Goal: Information Seeking & Learning: Learn about a topic

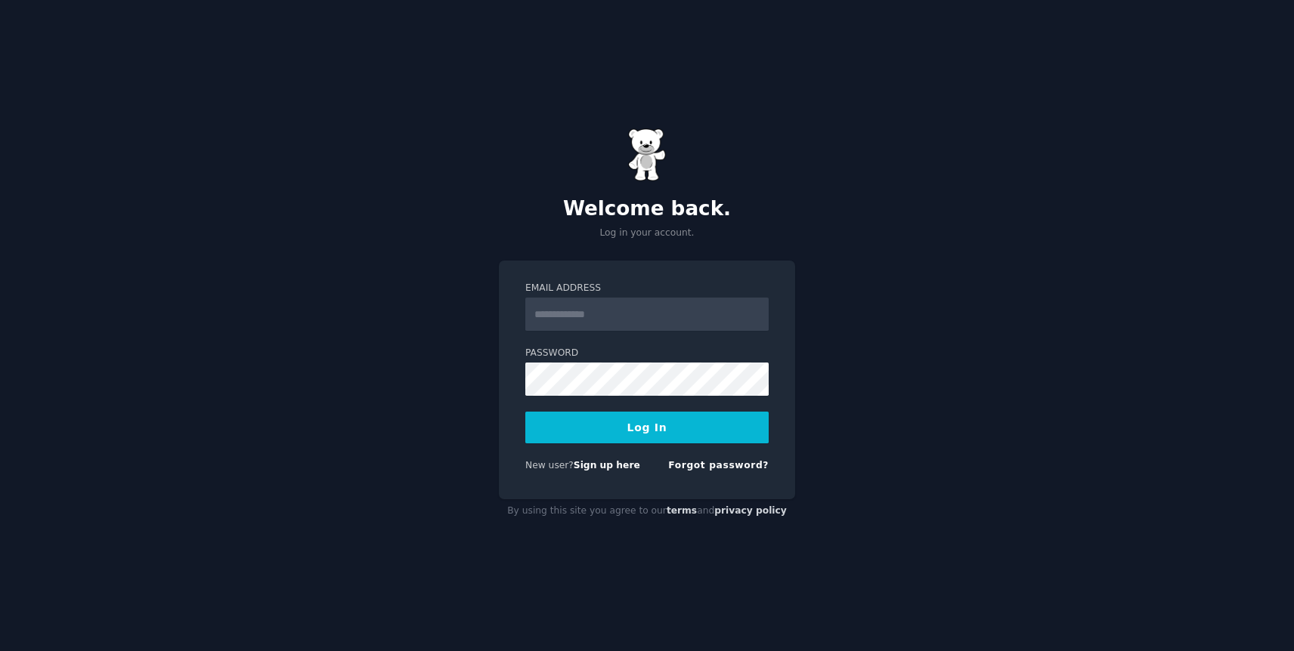
click at [621, 315] on input "Email Address" at bounding box center [646, 314] width 243 height 33
type input "**********"
click at [823, 293] on div "**********" at bounding box center [647, 325] width 1294 height 651
click at [700, 465] on link "Forgot password?" at bounding box center [718, 465] width 100 height 11
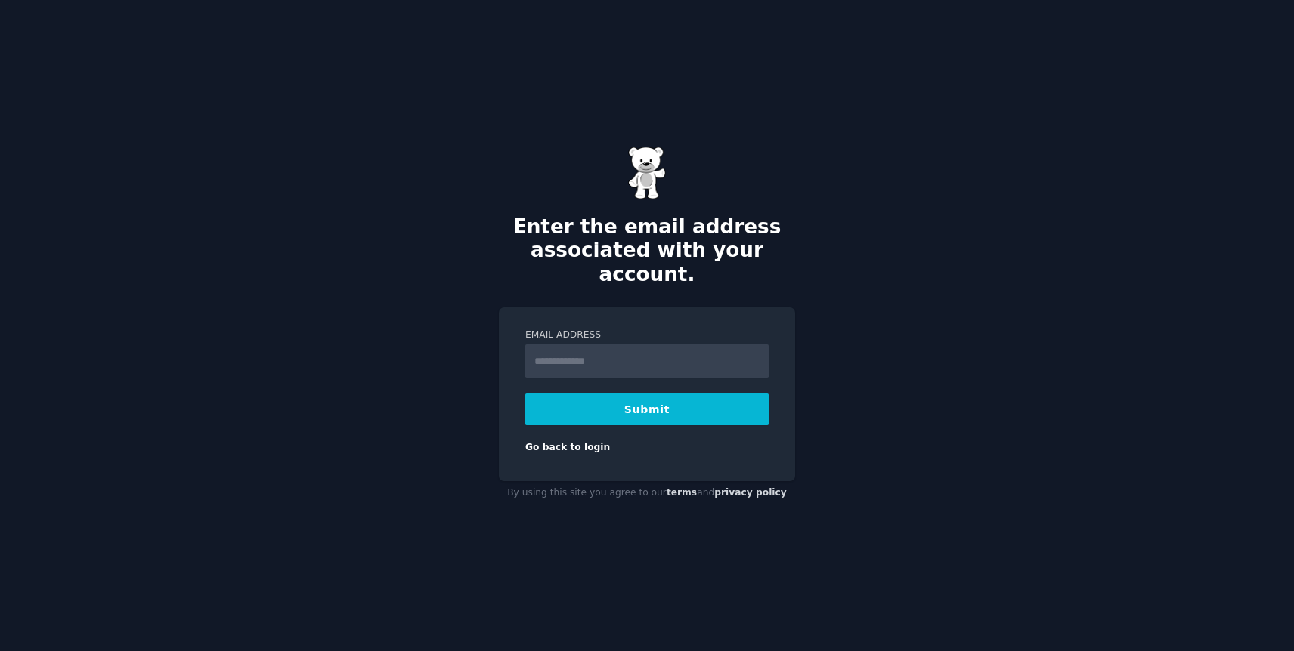
click at [622, 363] on input "Email Address" at bounding box center [646, 361] width 243 height 33
type input "**********"
click at [614, 397] on button "Submit" at bounding box center [646, 410] width 243 height 32
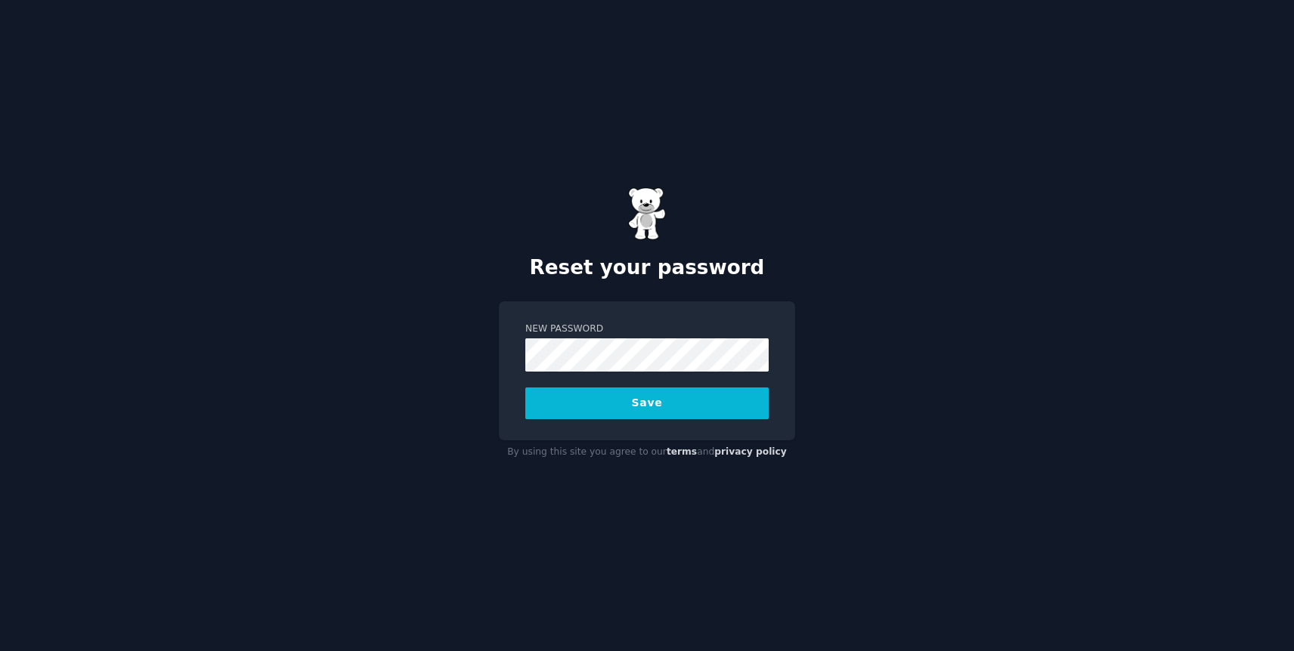
click at [623, 408] on button "Save" at bounding box center [646, 404] width 243 height 32
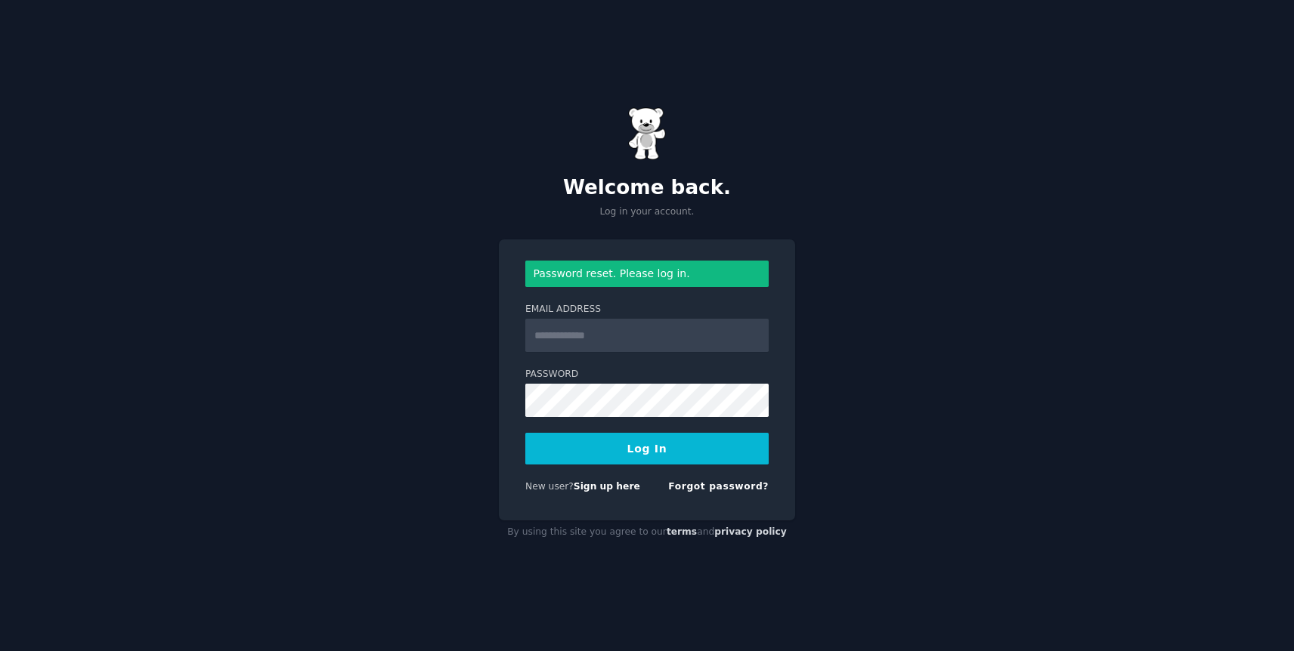
click at [602, 344] on input "Email Address" at bounding box center [646, 335] width 243 height 33
type input "**********"
click at [525, 433] on button "Log In" at bounding box center [646, 449] width 243 height 32
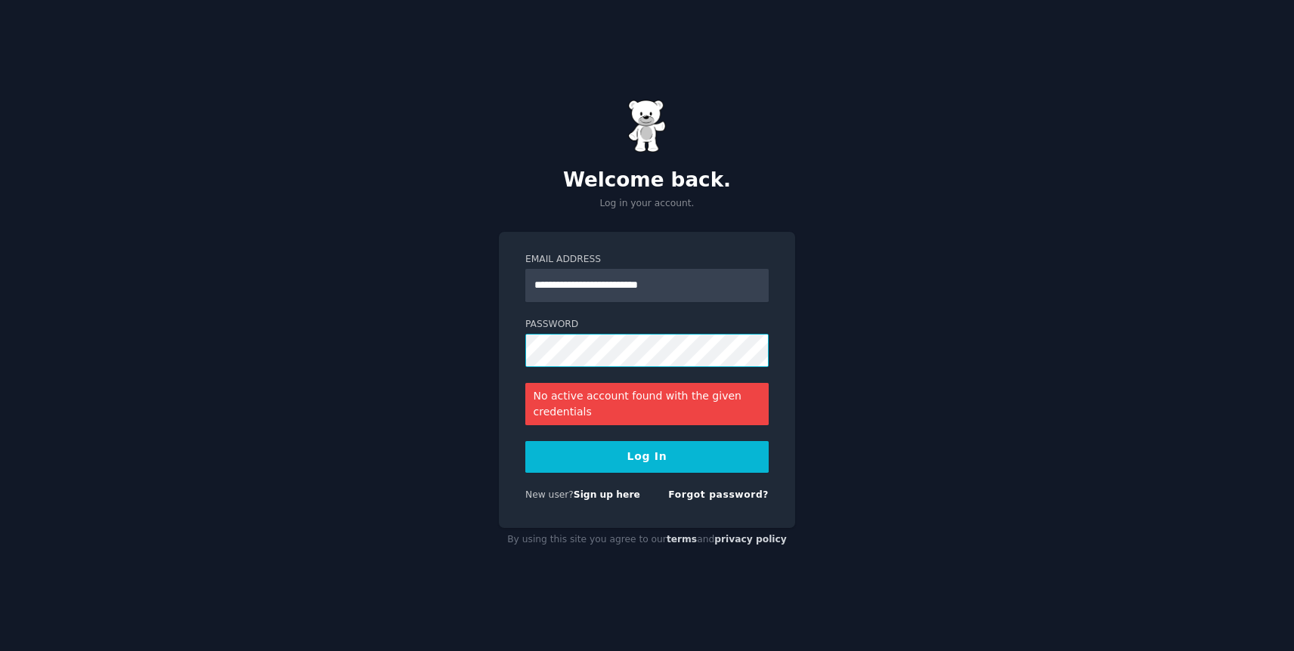
click at [512, 356] on div "**********" at bounding box center [647, 380] width 296 height 297
click at [525, 441] on button "Log In" at bounding box center [646, 457] width 243 height 32
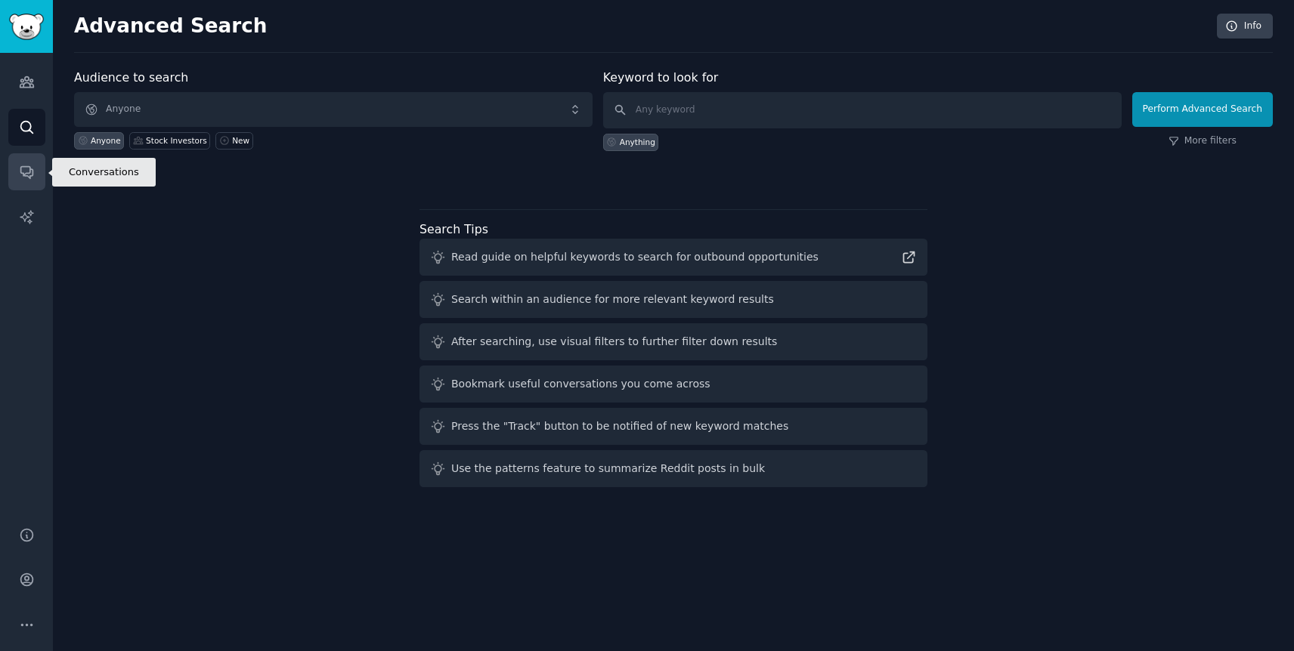
click at [24, 172] on icon "Sidebar" at bounding box center [27, 172] width 16 height 16
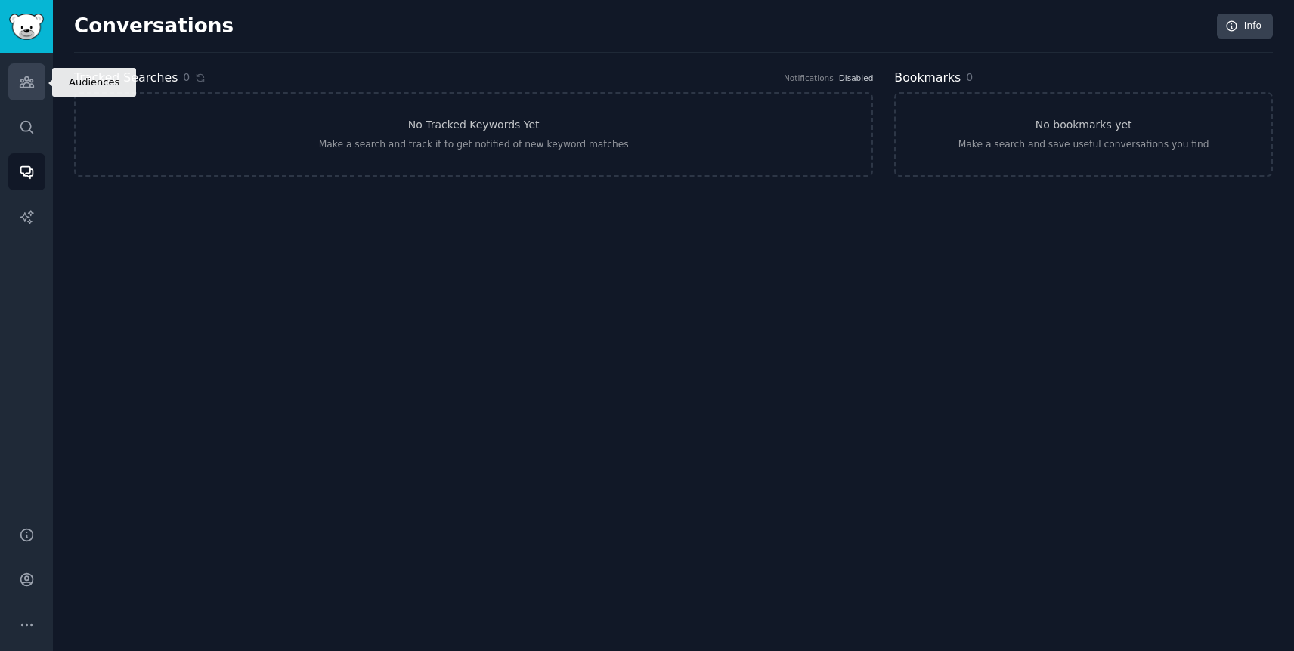
click at [23, 83] on icon "Sidebar" at bounding box center [27, 82] width 14 height 11
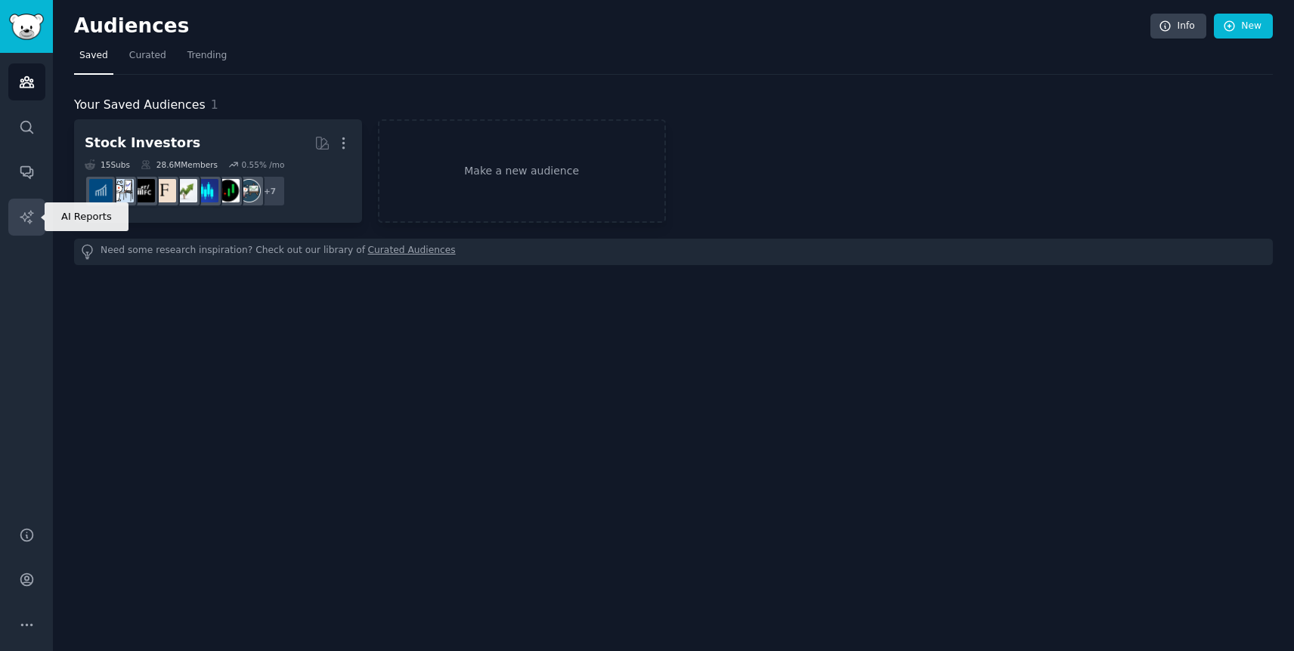
click at [30, 212] on icon "Sidebar" at bounding box center [26, 216] width 13 height 13
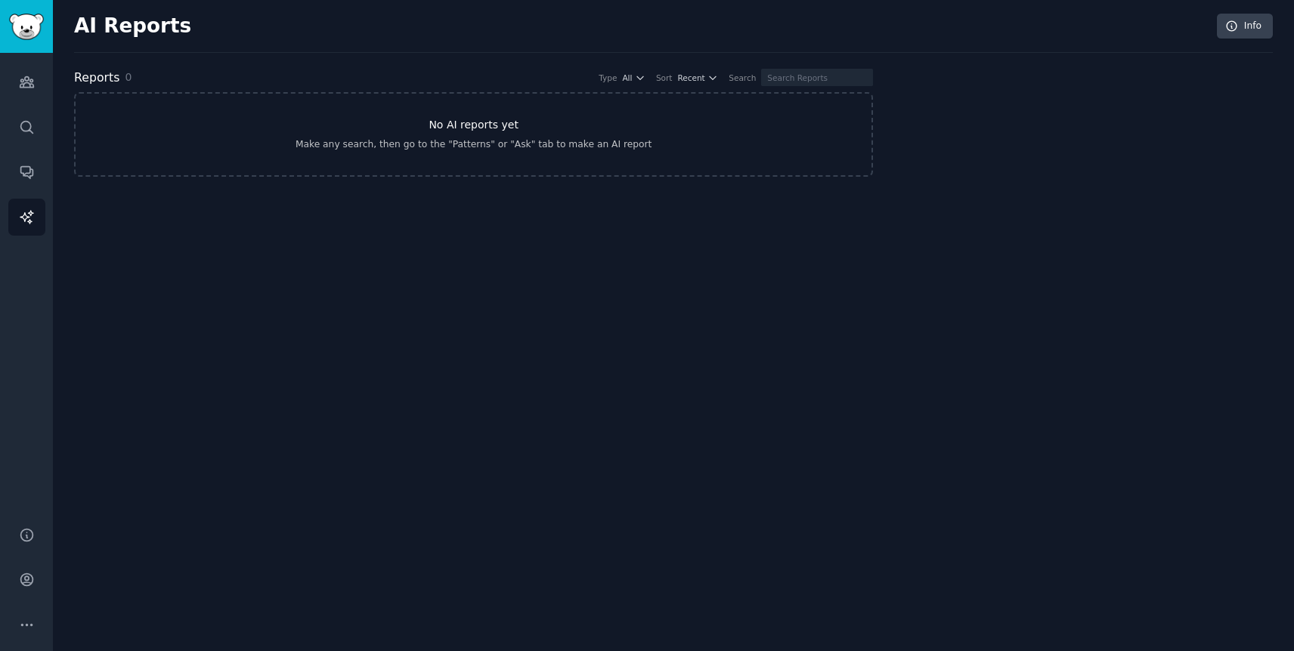
click at [346, 130] on link "No AI reports yet Make any search, then go to the "Patterns" or "Ask" tab to ma…" at bounding box center [473, 134] width 799 height 85
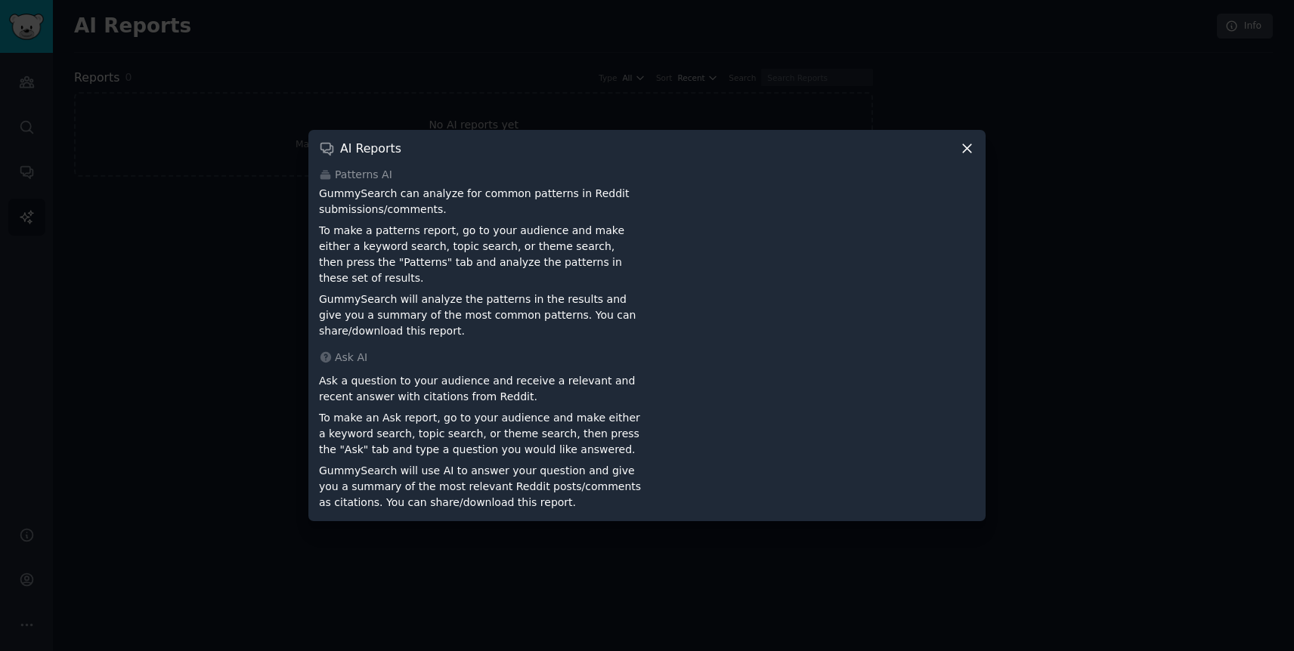
click at [969, 153] on icon at bounding box center [967, 148] width 8 height 8
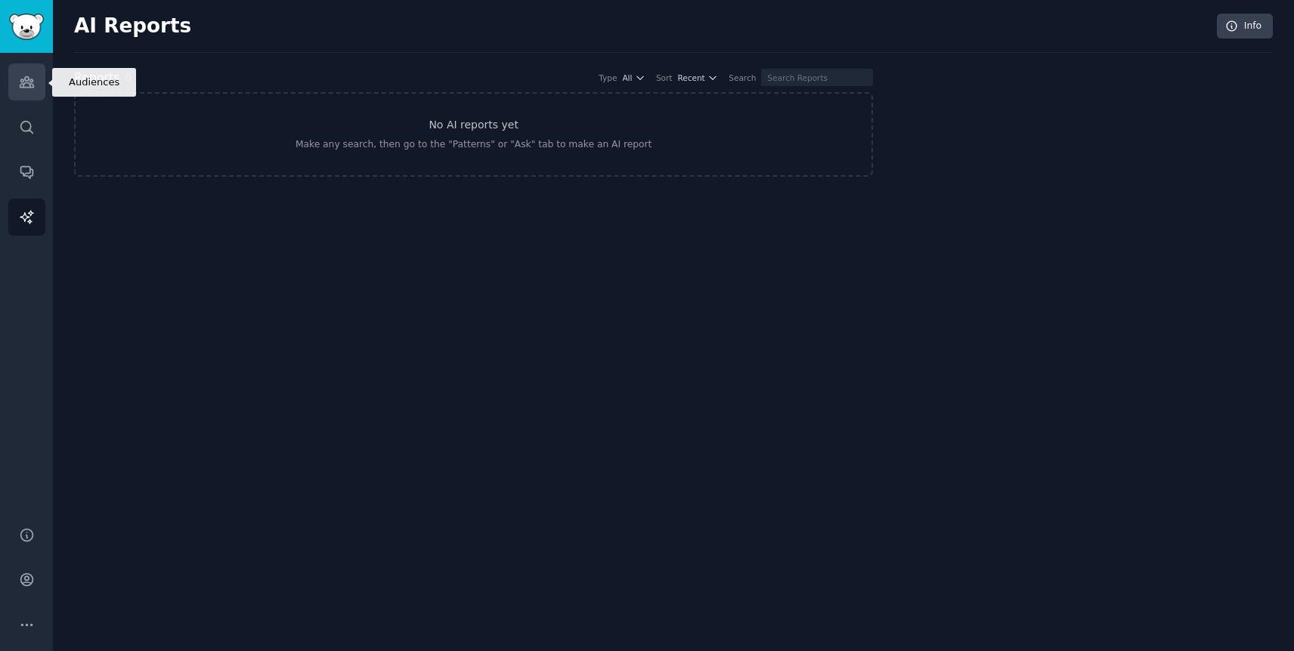
click at [12, 76] on link "Audiences" at bounding box center [26, 81] width 37 height 37
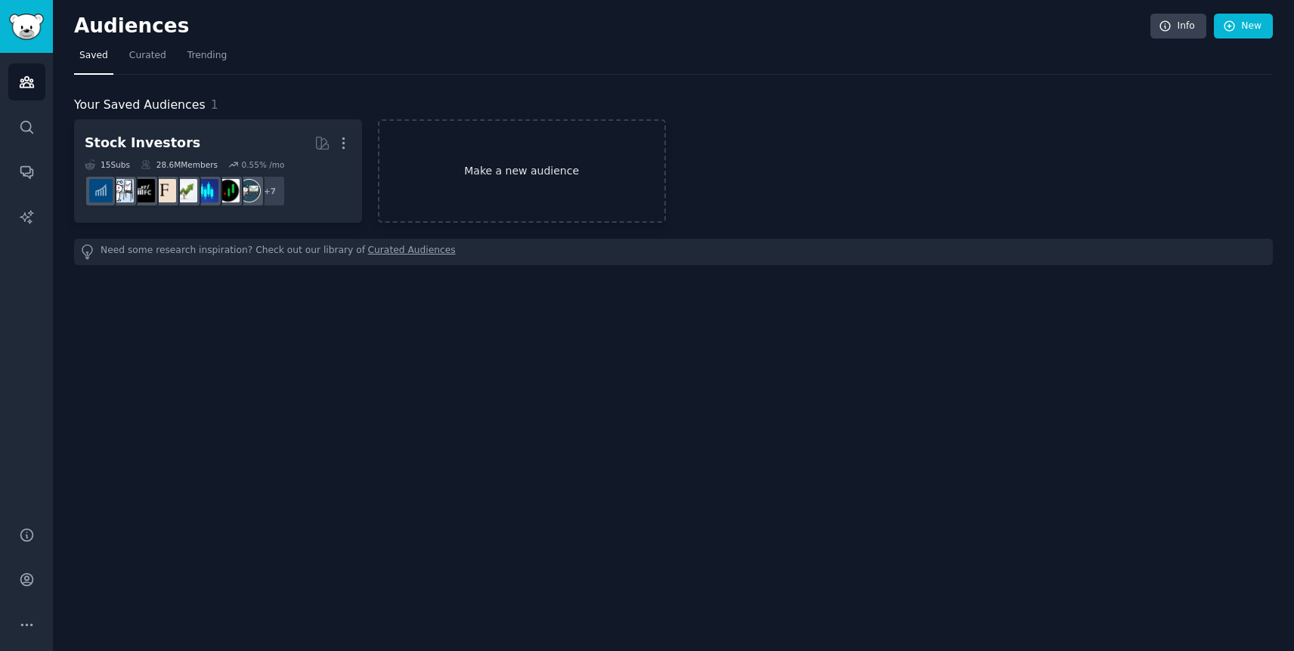
click at [455, 168] on link "Make a new audience" at bounding box center [522, 171] width 288 height 104
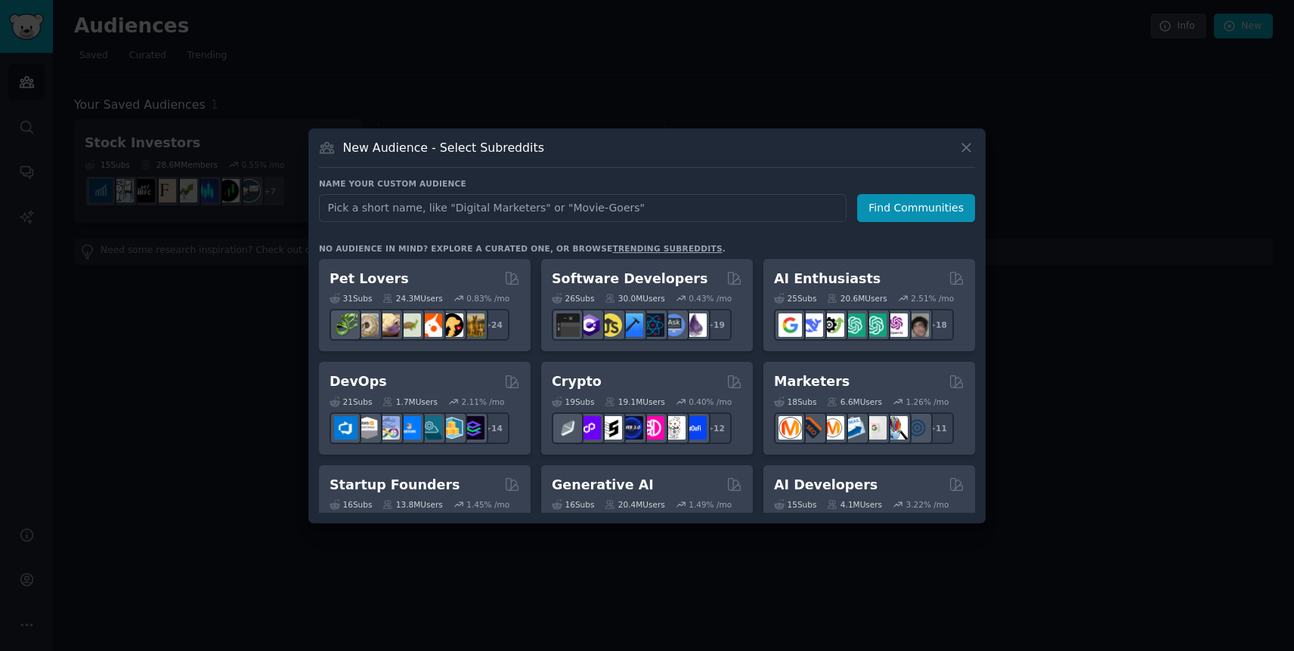
click at [414, 215] on input "text" at bounding box center [582, 208] width 527 height 28
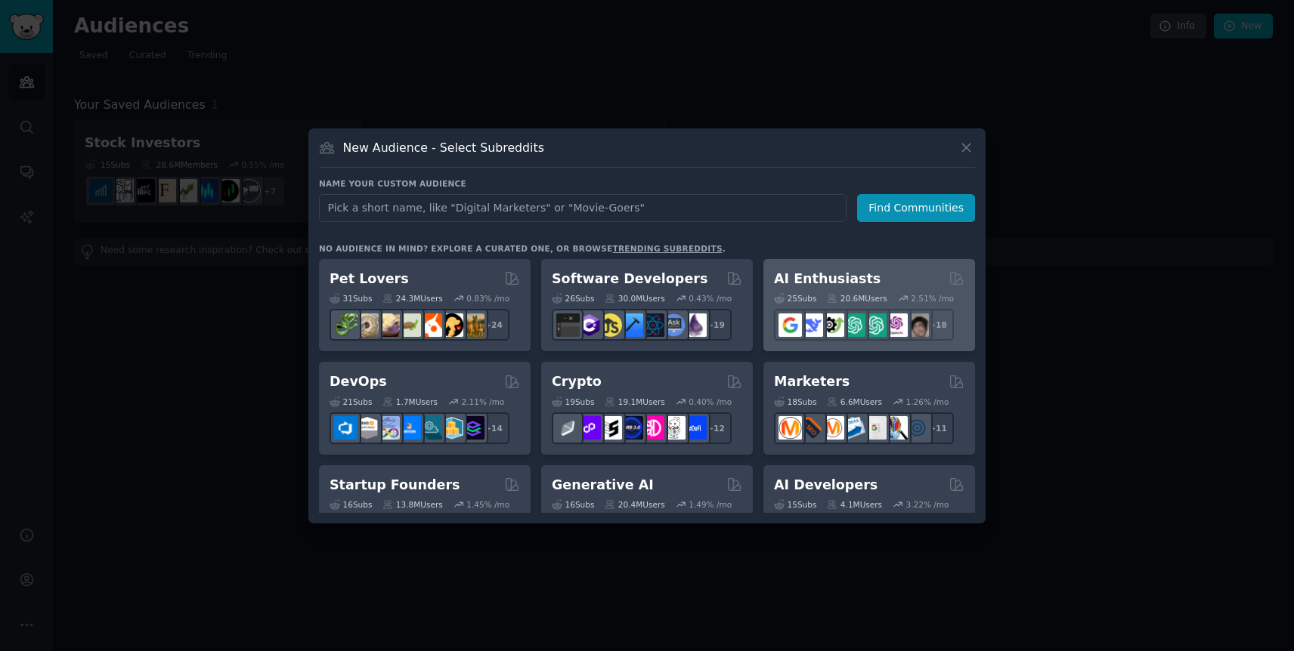
click at [845, 274] on h2 "AI Enthusiasts" at bounding box center [827, 279] width 107 height 19
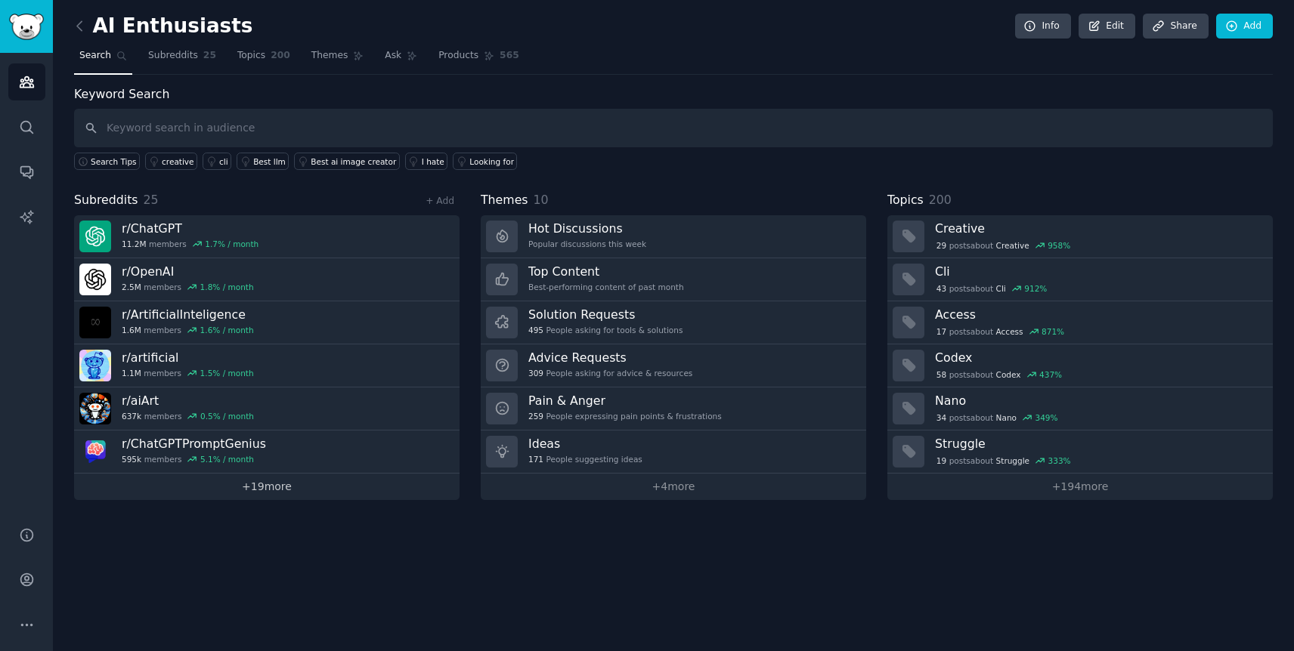
click at [270, 487] on link "+ 19 more" at bounding box center [266, 487] width 385 height 26
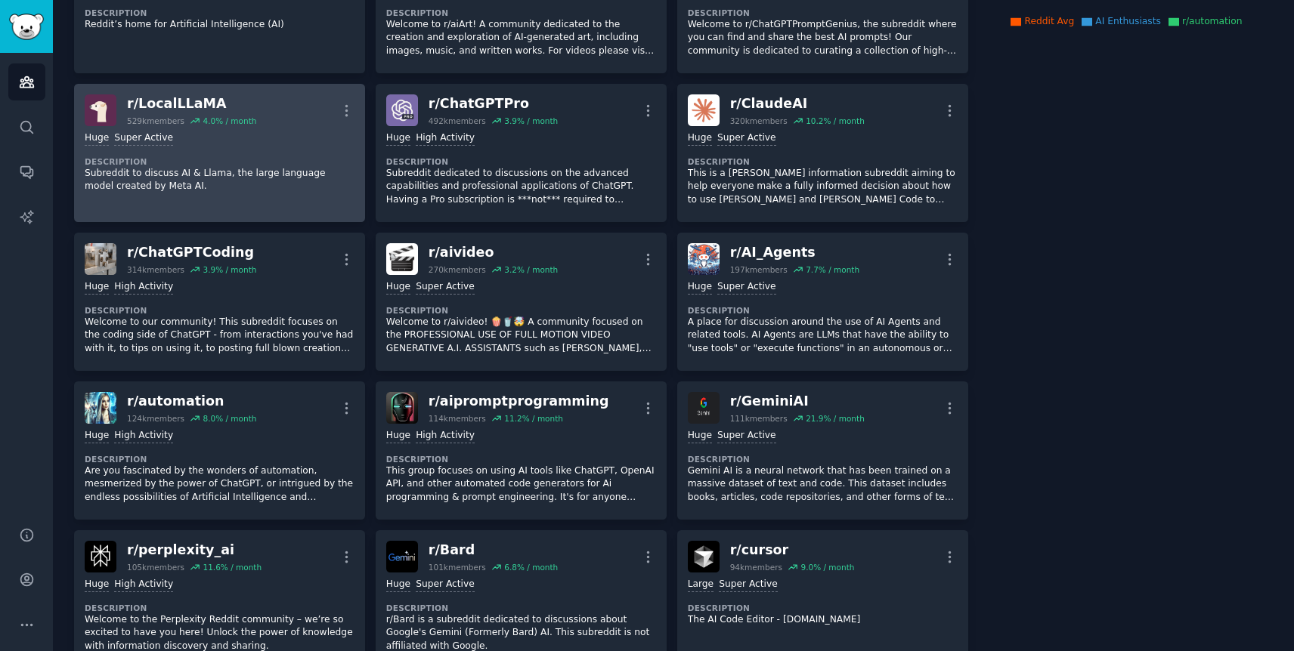
scroll to position [323, 0]
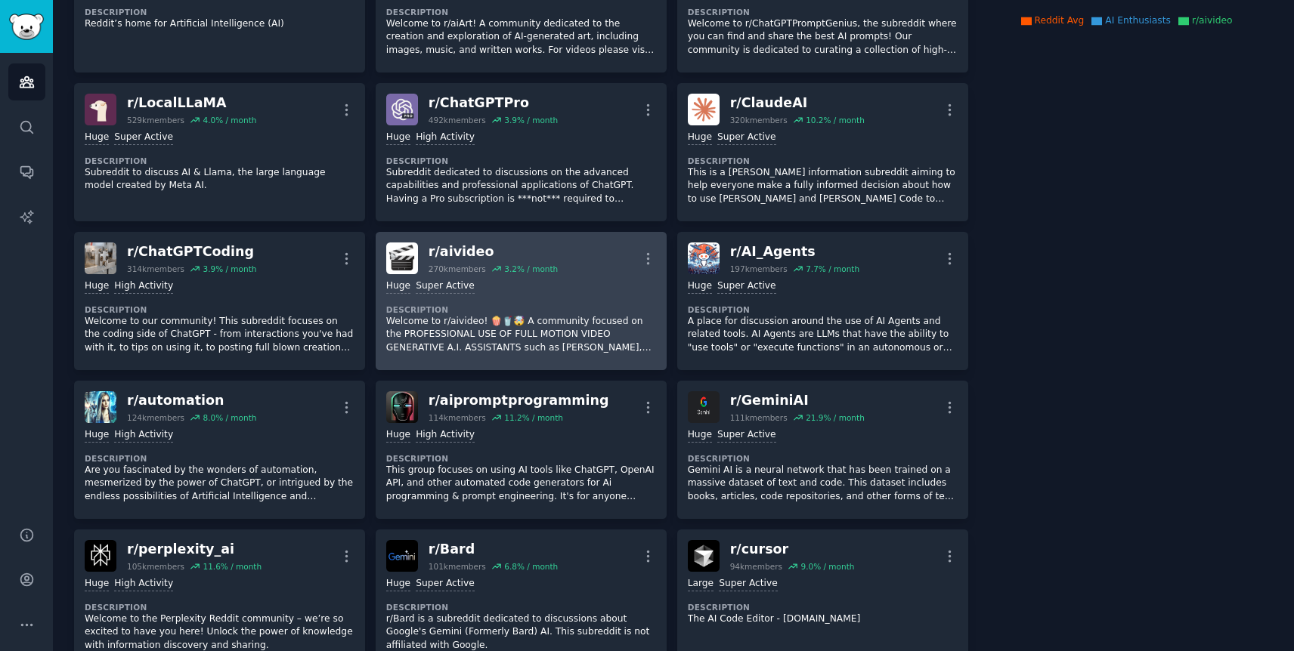
click at [459, 251] on div "r/ aivideo" at bounding box center [492, 252] width 129 height 19
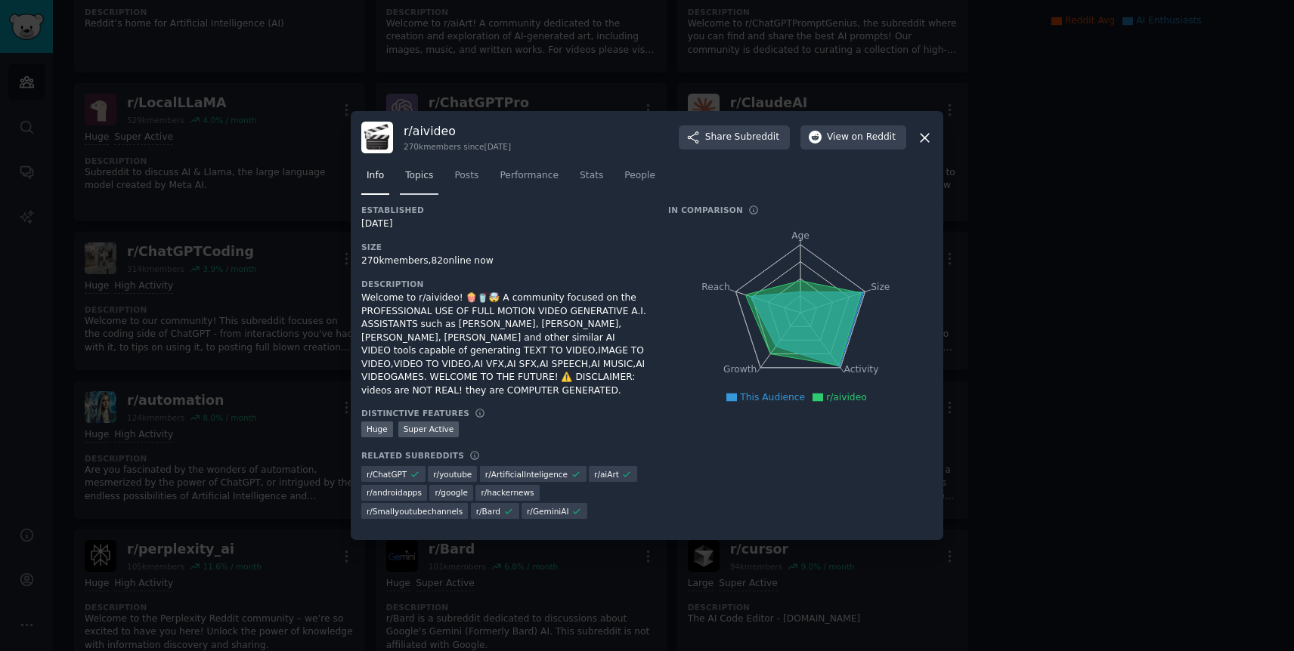
click at [426, 173] on span "Topics" at bounding box center [419, 176] width 28 height 14
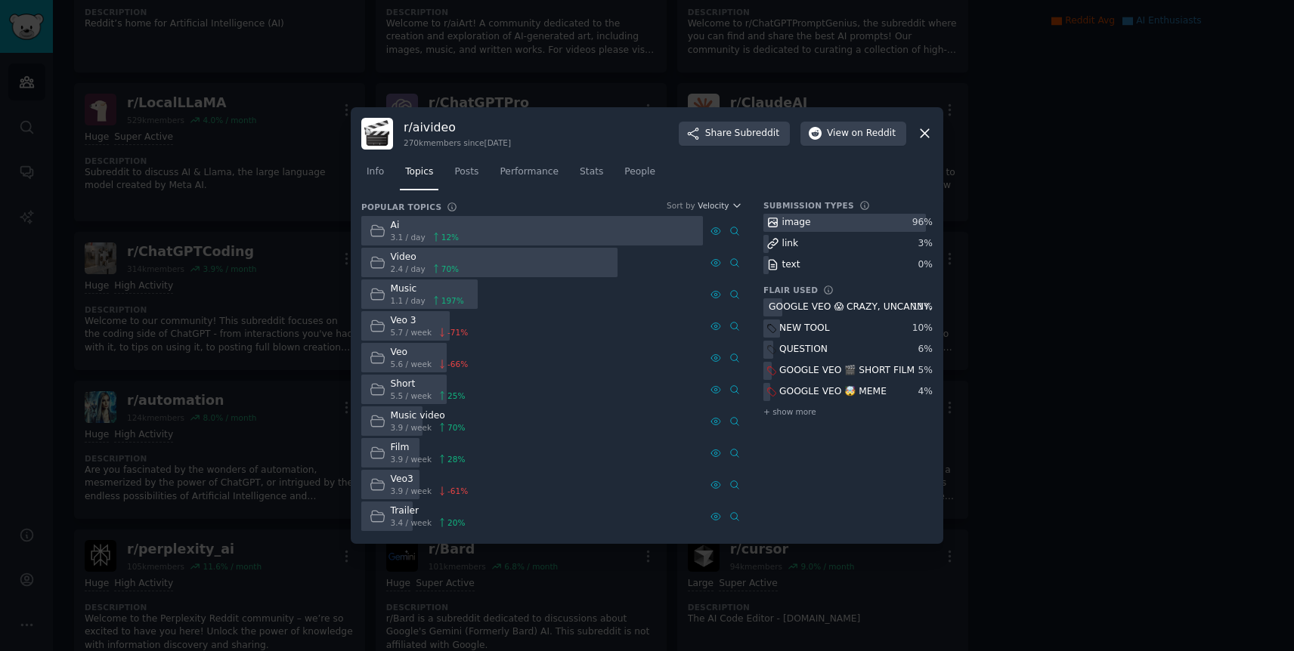
click at [397, 324] on div "Veo 3" at bounding box center [430, 321] width 78 height 14
click at [378, 324] on icon at bounding box center [377, 325] width 14 height 11
click at [403, 256] on div "Video" at bounding box center [425, 258] width 69 height 14
click at [406, 488] on span "3.9 / week" at bounding box center [412, 491] width 42 height 11
click at [411, 323] on div "Veo 3" at bounding box center [430, 321] width 78 height 14
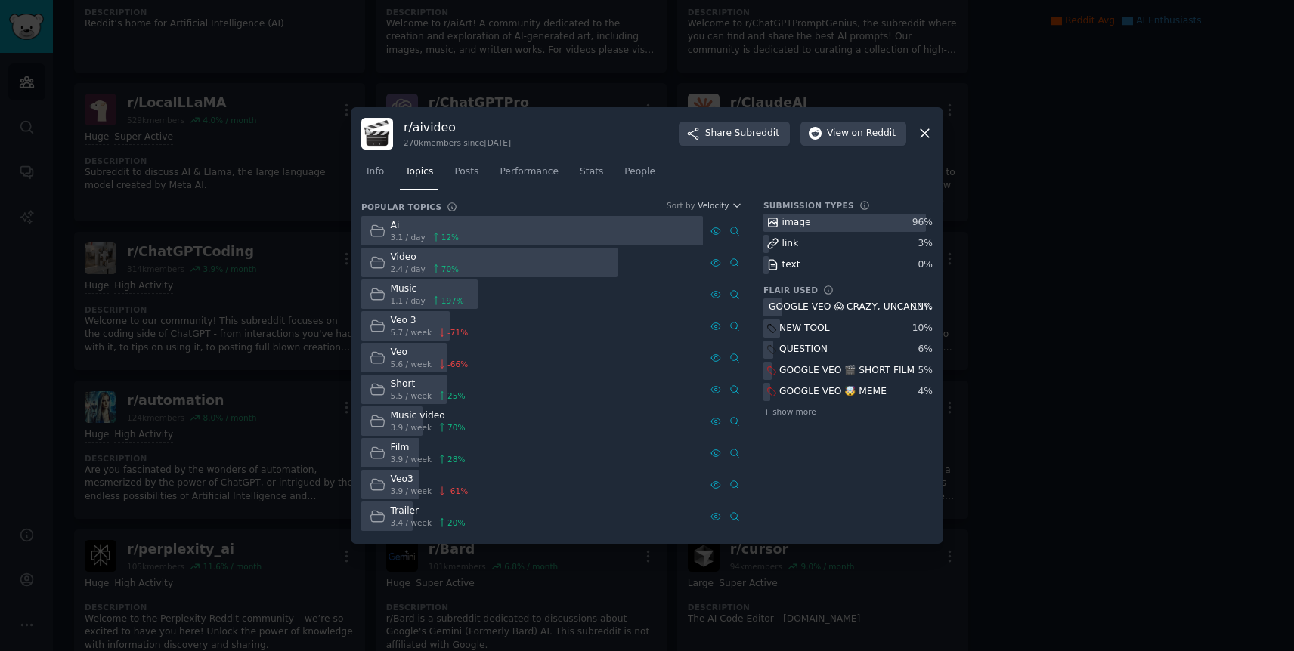
click at [406, 259] on div "Video" at bounding box center [425, 258] width 69 height 14
click at [627, 320] on div "Veo 3 5.7 / week -71 %" at bounding box center [532, 325] width 342 height 29
click at [651, 268] on div "Video 2.4 / day 70 %" at bounding box center [532, 262] width 342 height 29
click at [735, 208] on icon "button" at bounding box center [736, 205] width 11 height 11
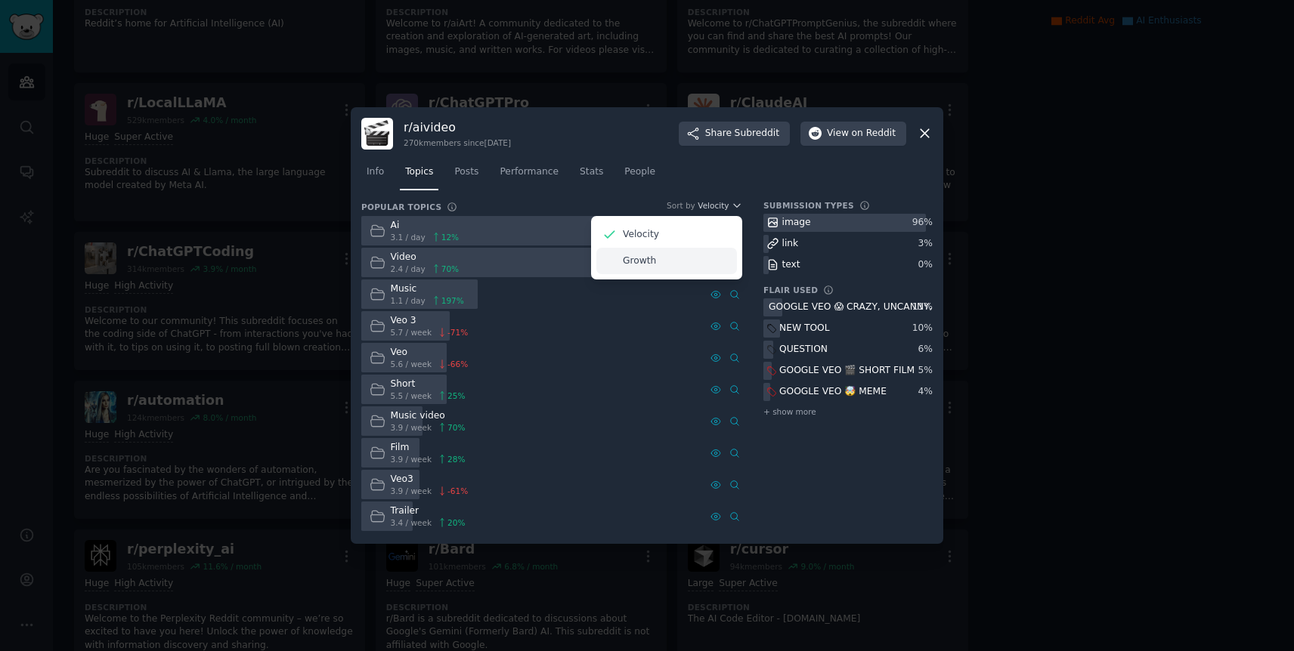
click at [645, 260] on p "Growth" at bounding box center [639, 262] width 33 height 14
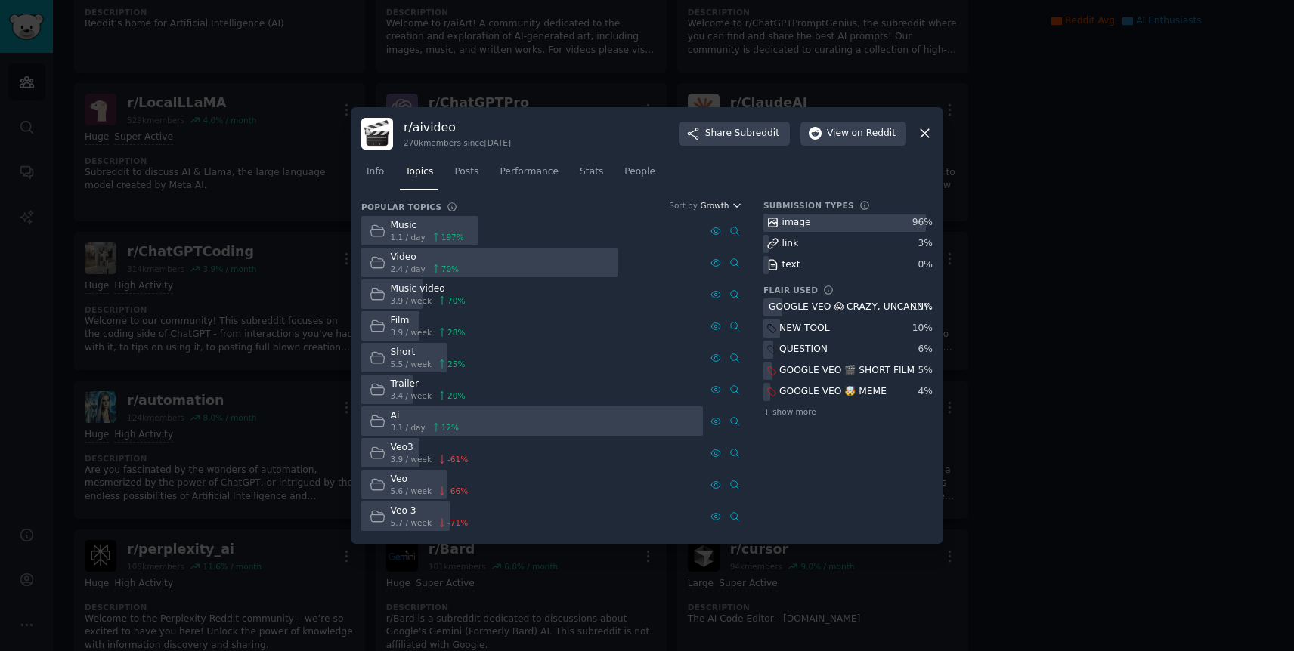
click at [737, 203] on icon "button" at bounding box center [736, 205] width 11 height 11
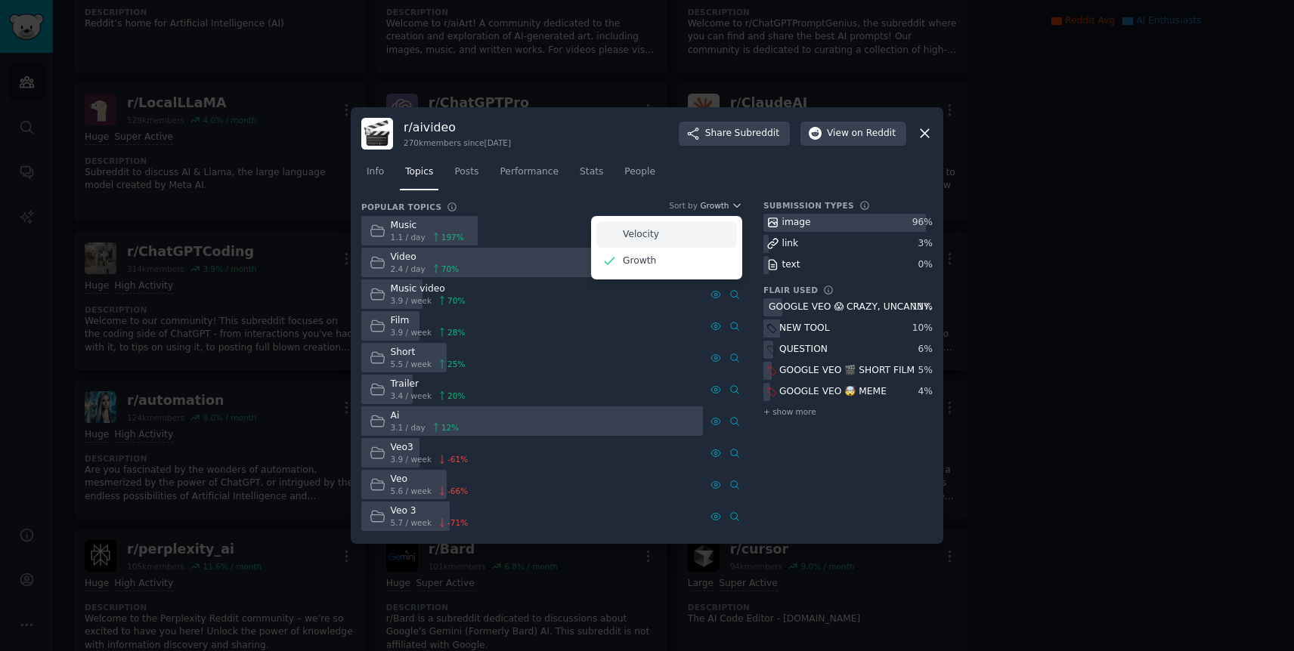
click at [672, 228] on div "Velocity" at bounding box center [666, 234] width 141 height 26
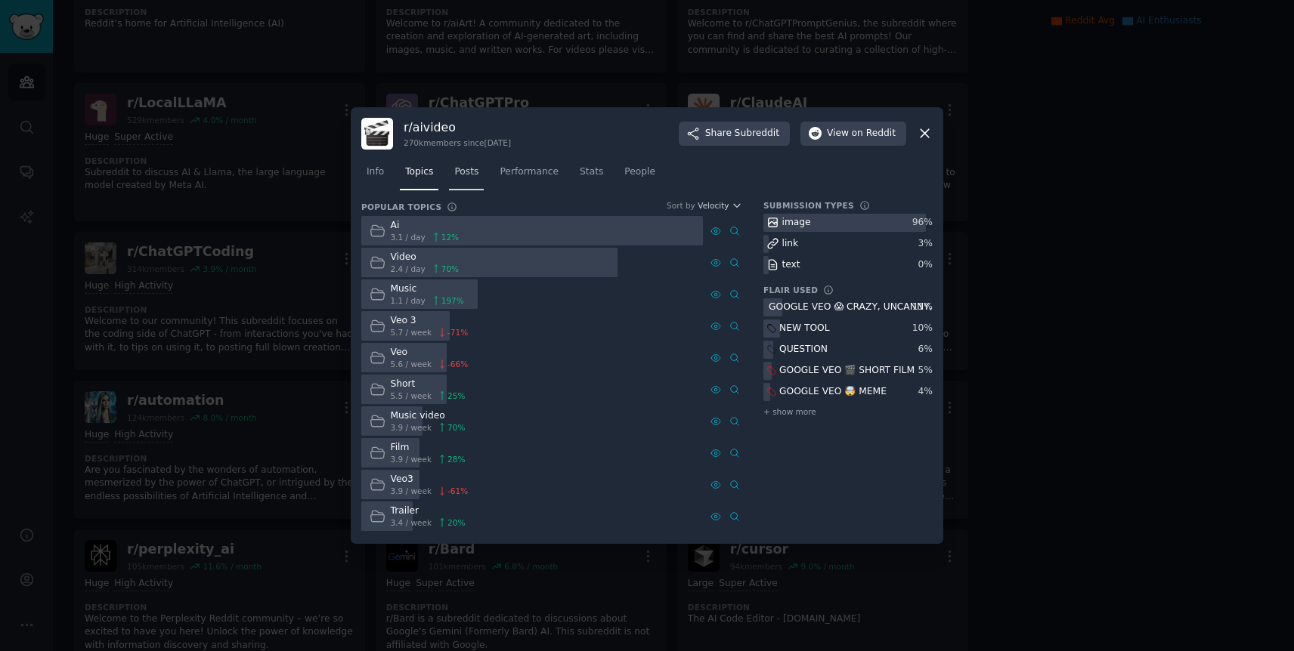
click at [454, 176] on span "Posts" at bounding box center [466, 172] width 24 height 14
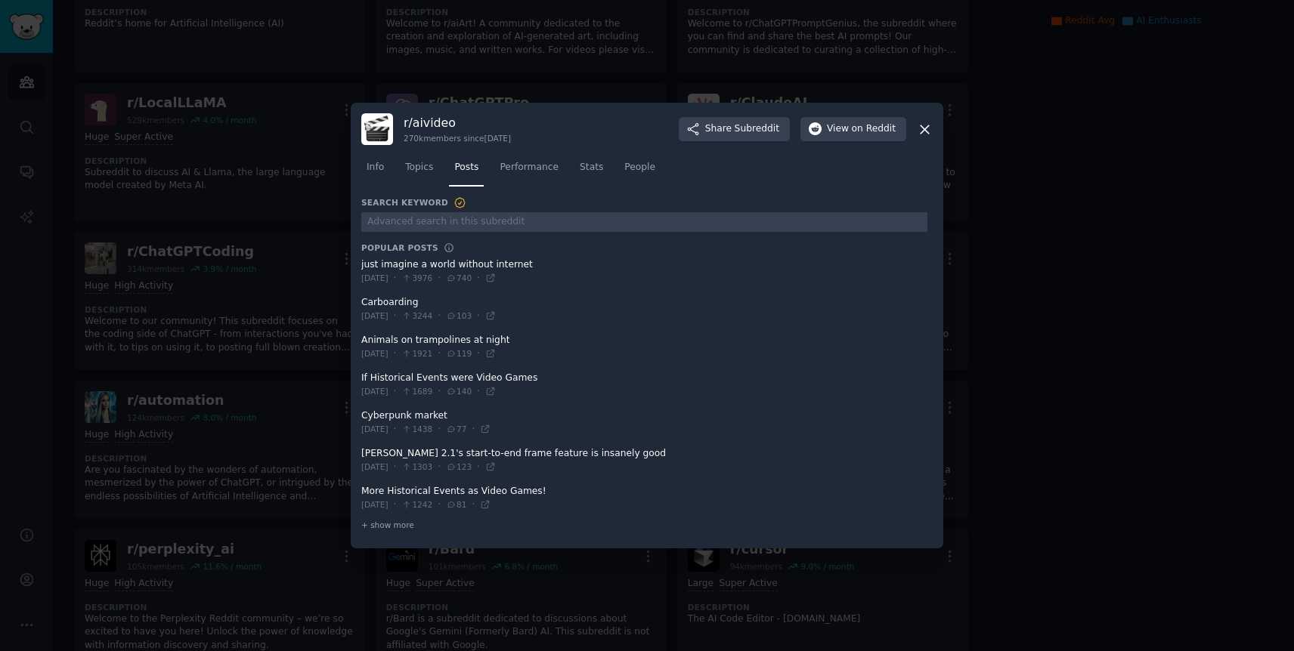
click at [926, 129] on icon at bounding box center [924, 130] width 16 height 16
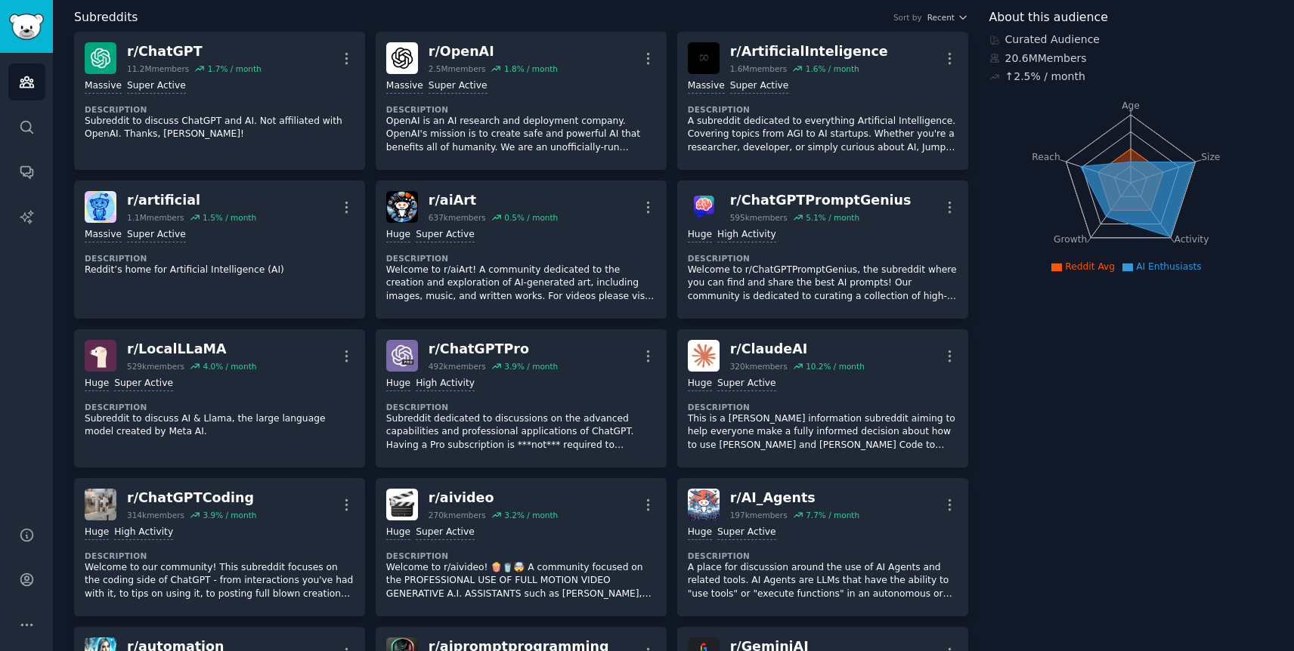
scroll to position [70, 0]
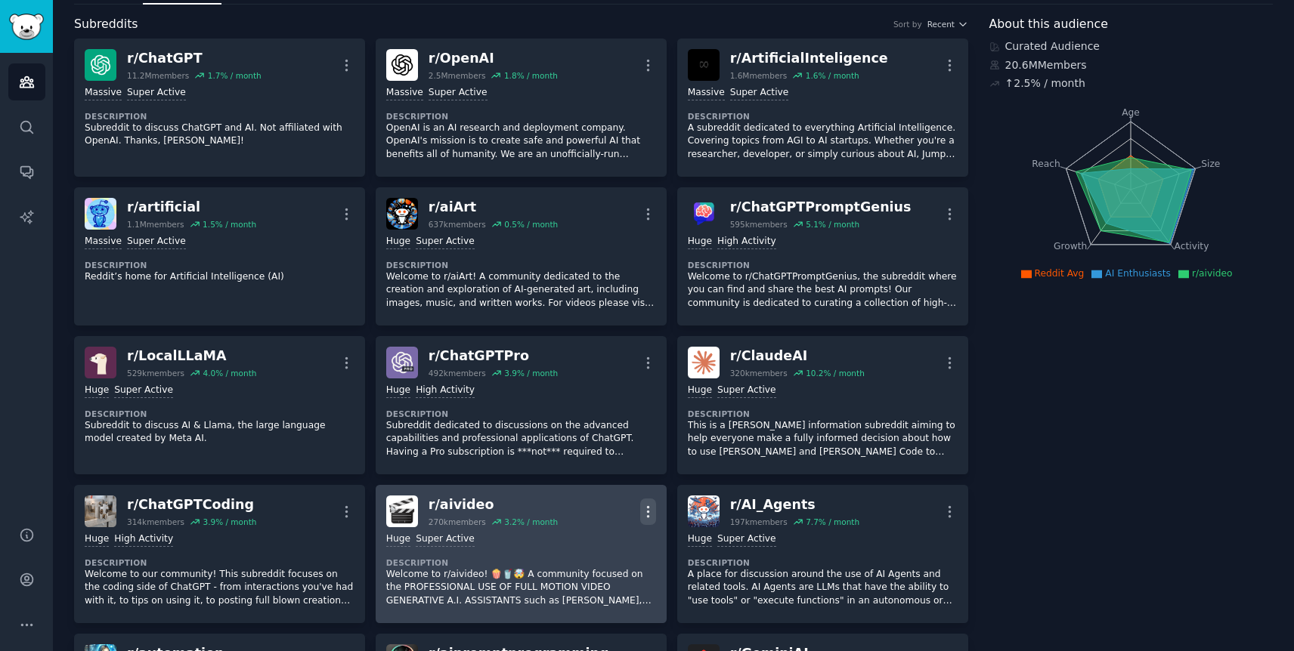
click at [647, 511] on icon "button" at bounding box center [648, 511] width 2 height 11
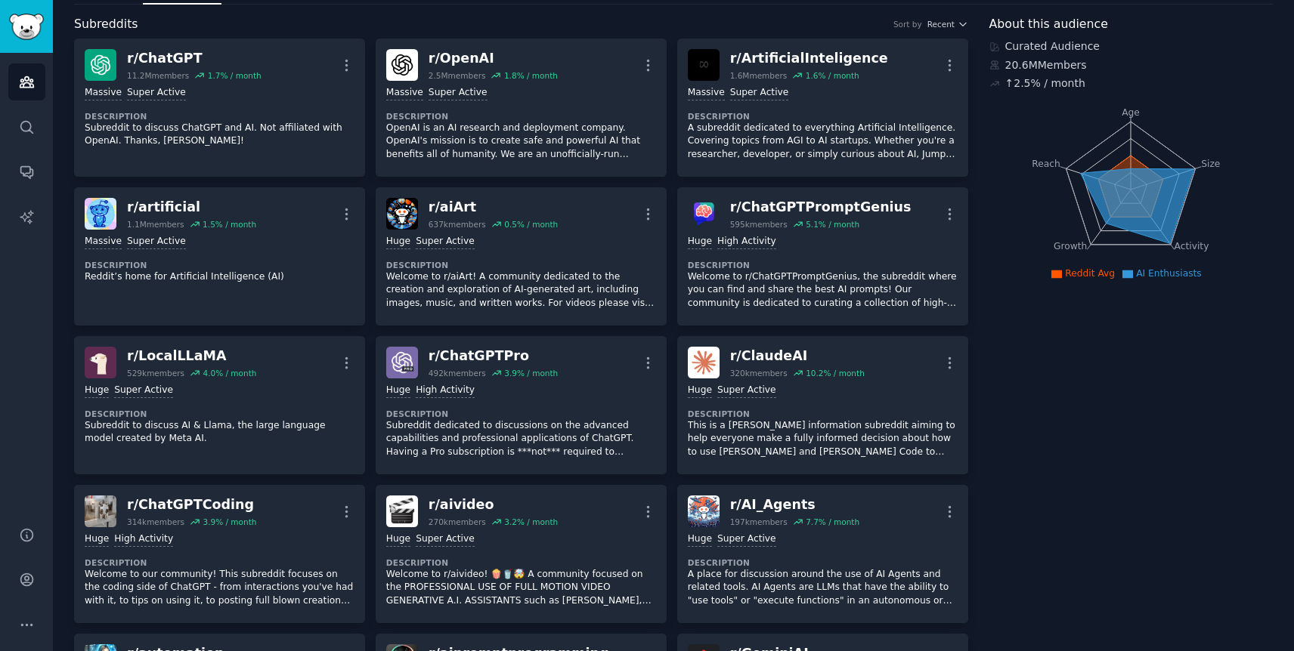
scroll to position [0, 0]
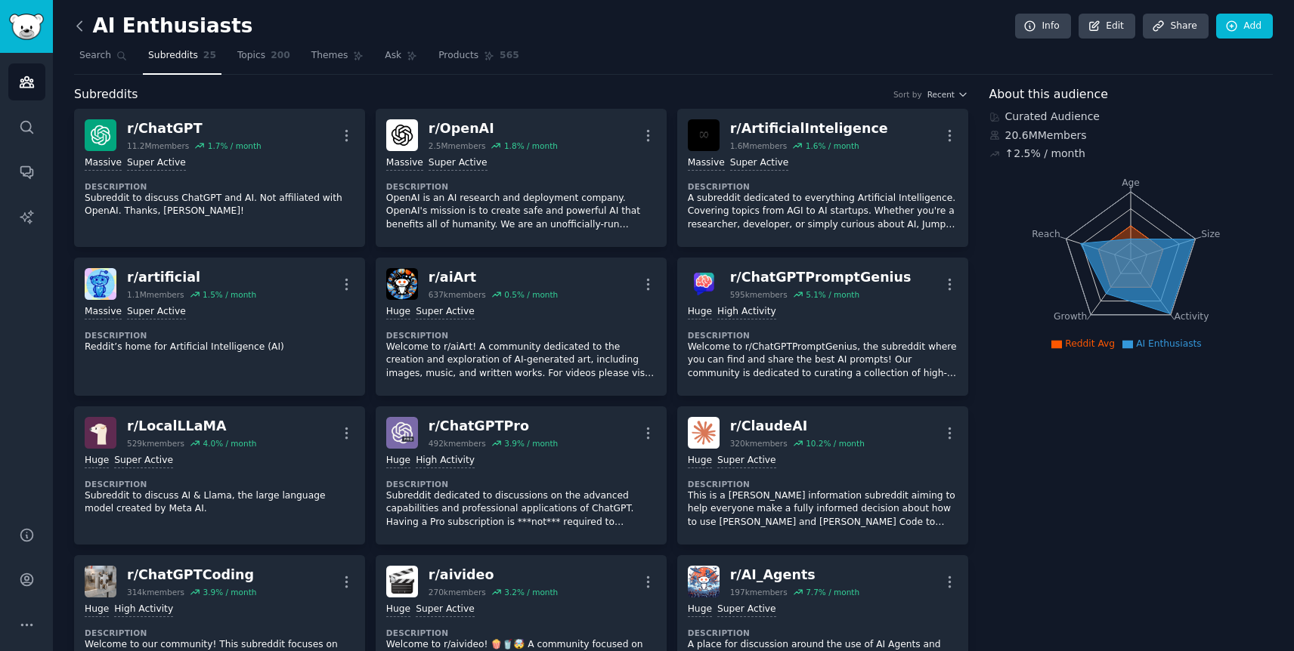
click at [79, 31] on icon at bounding box center [80, 26] width 16 height 16
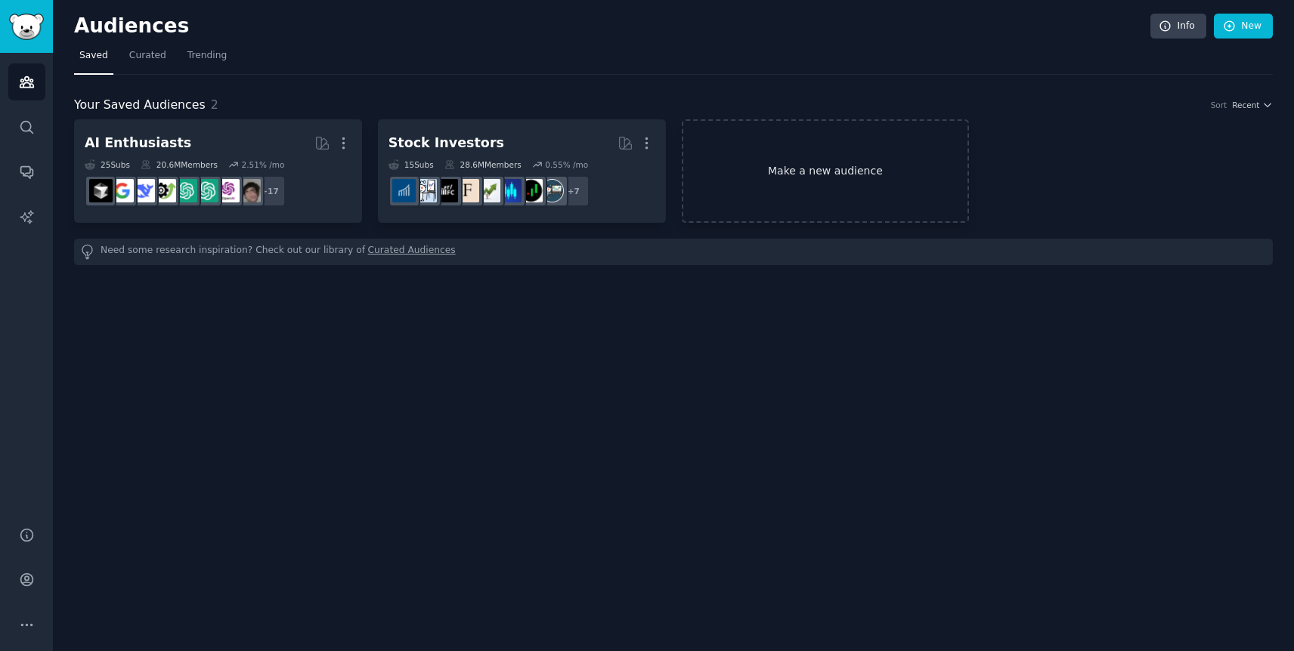
click at [856, 172] on link "Make a new audience" at bounding box center [826, 171] width 288 height 104
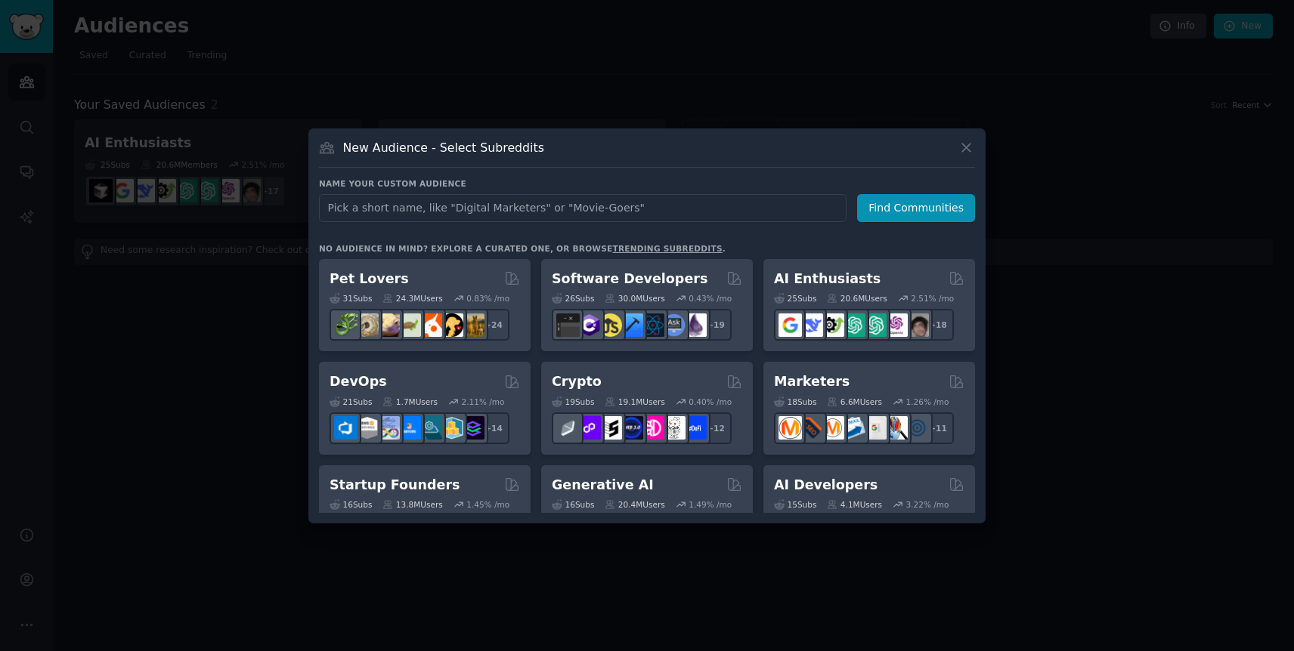
click at [487, 207] on input "text" at bounding box center [582, 208] width 527 height 28
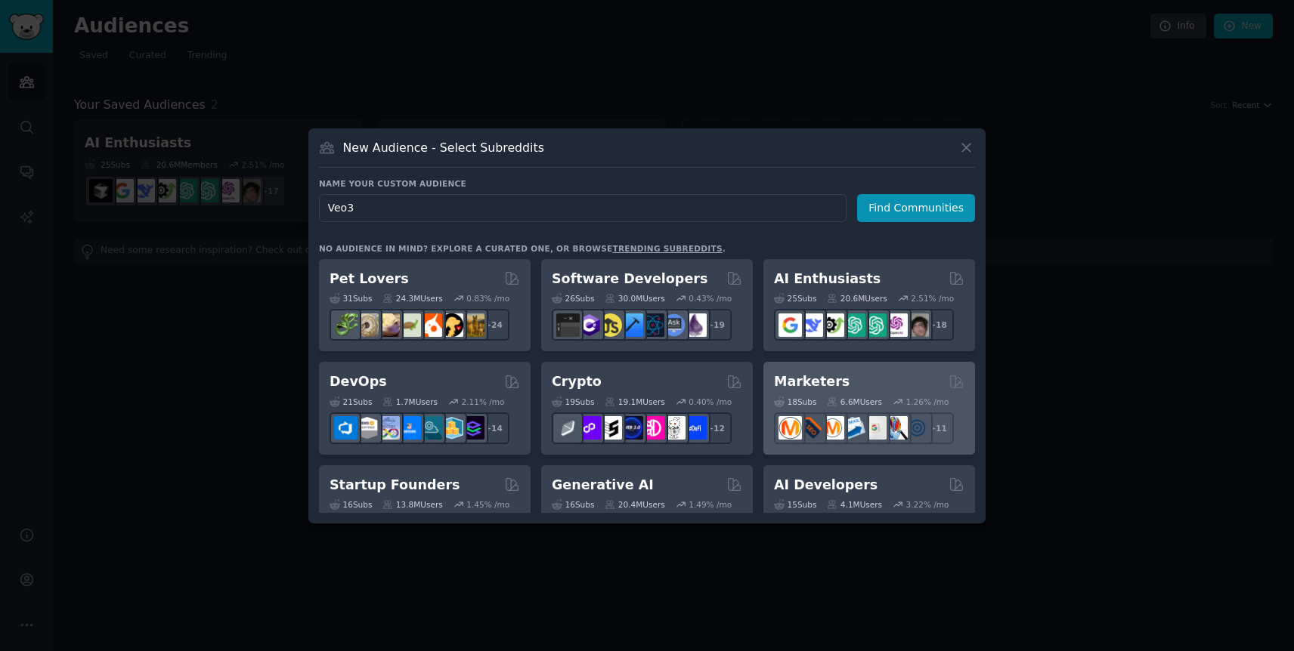
type input "Veo3"
click at [904, 375] on div "Marketers" at bounding box center [869, 381] width 190 height 19
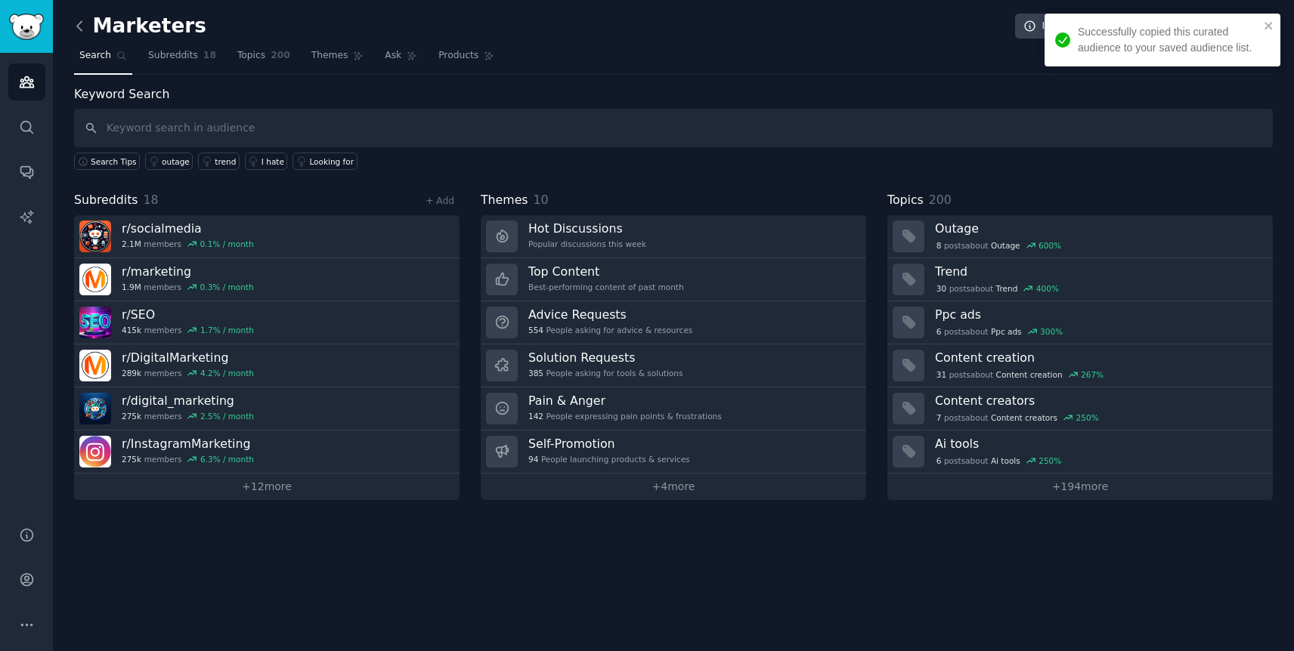
click at [79, 23] on icon at bounding box center [79, 25] width 5 height 9
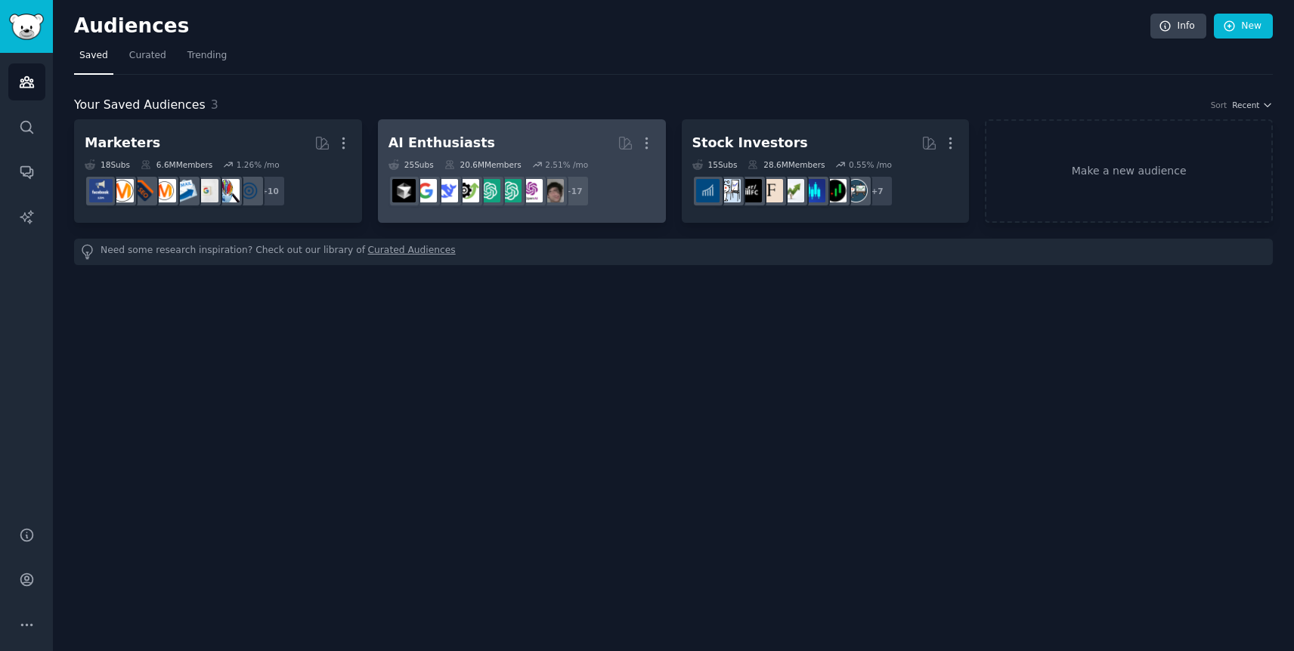
click at [572, 163] on div "2.51 % /mo" at bounding box center [566, 164] width 43 height 11
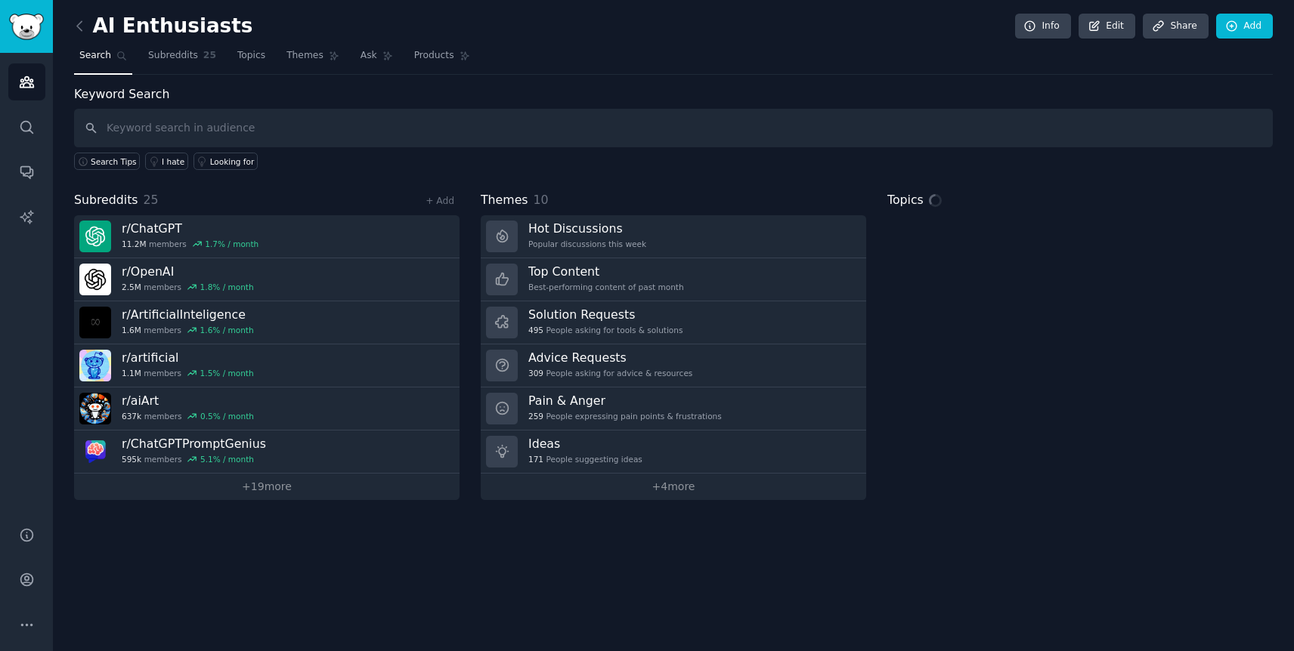
click at [379, 125] on input "text" at bounding box center [673, 128] width 1198 height 39
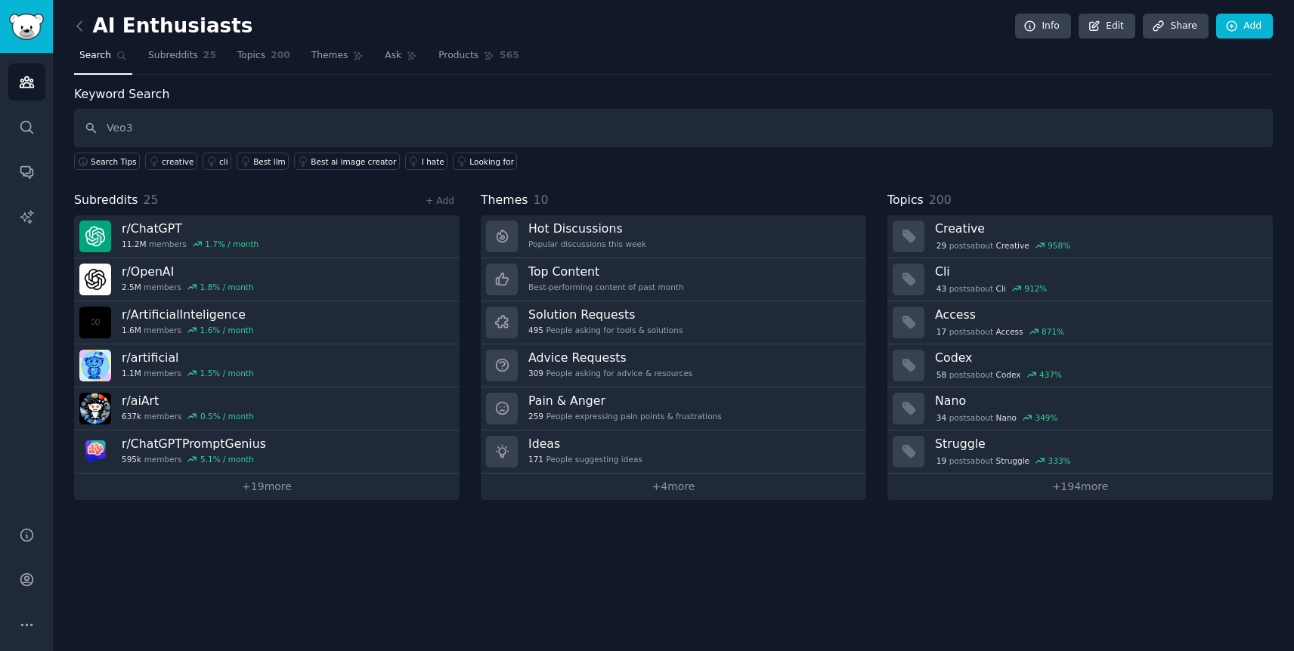
type input "Veo3"
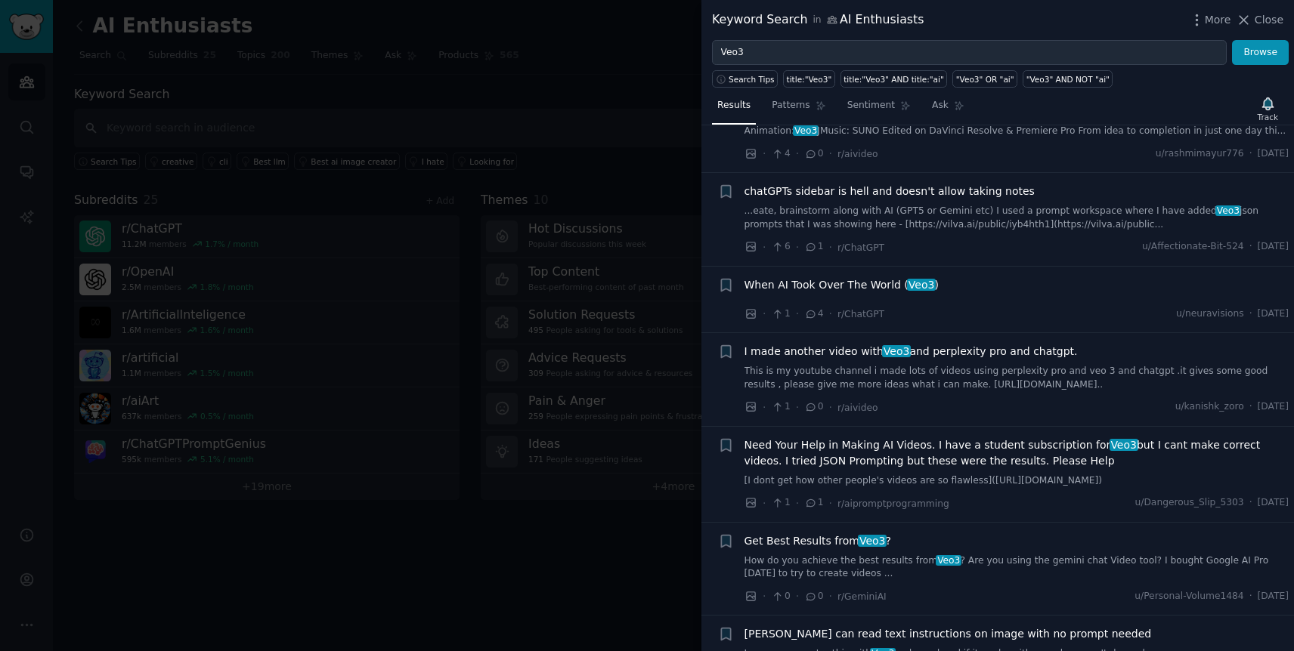
scroll to position [553, 0]
click at [923, 341] on span "I made another video with Veo3 and perplexity pro and chatgpt." at bounding box center [910, 349] width 333 height 16
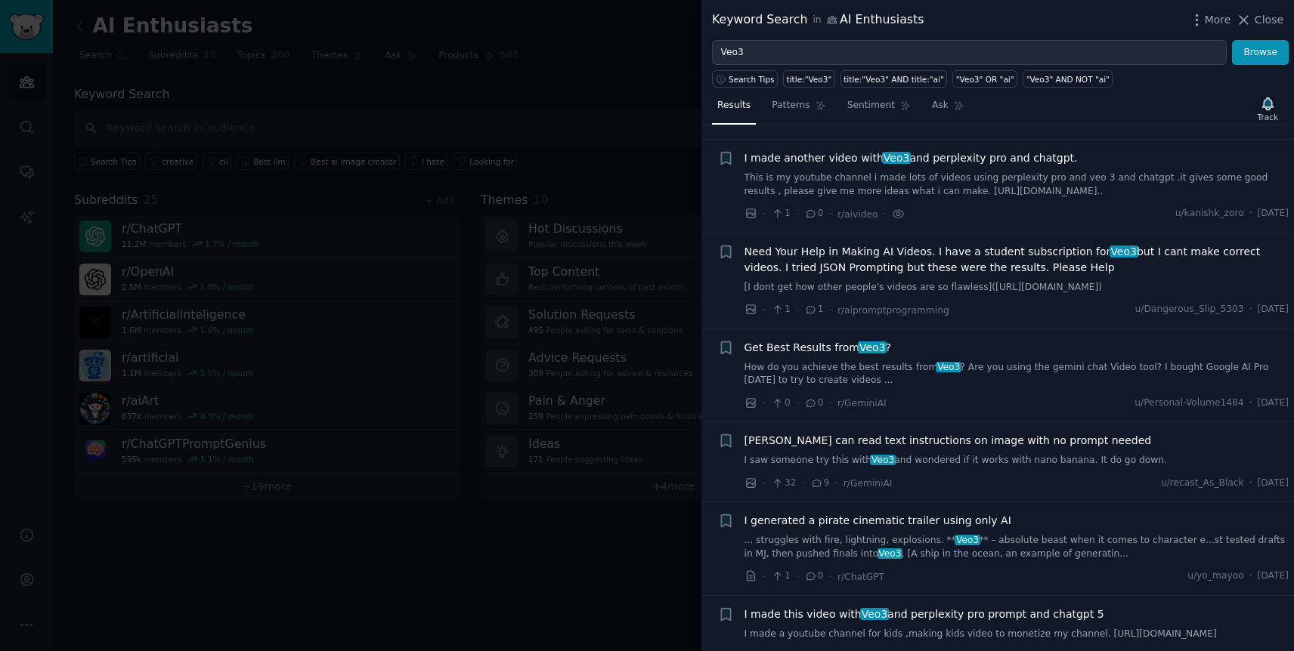
scroll to position [744, 0]
click at [808, 339] on span "Get Best Results from Veo3 ?" at bounding box center [817, 347] width 147 height 16
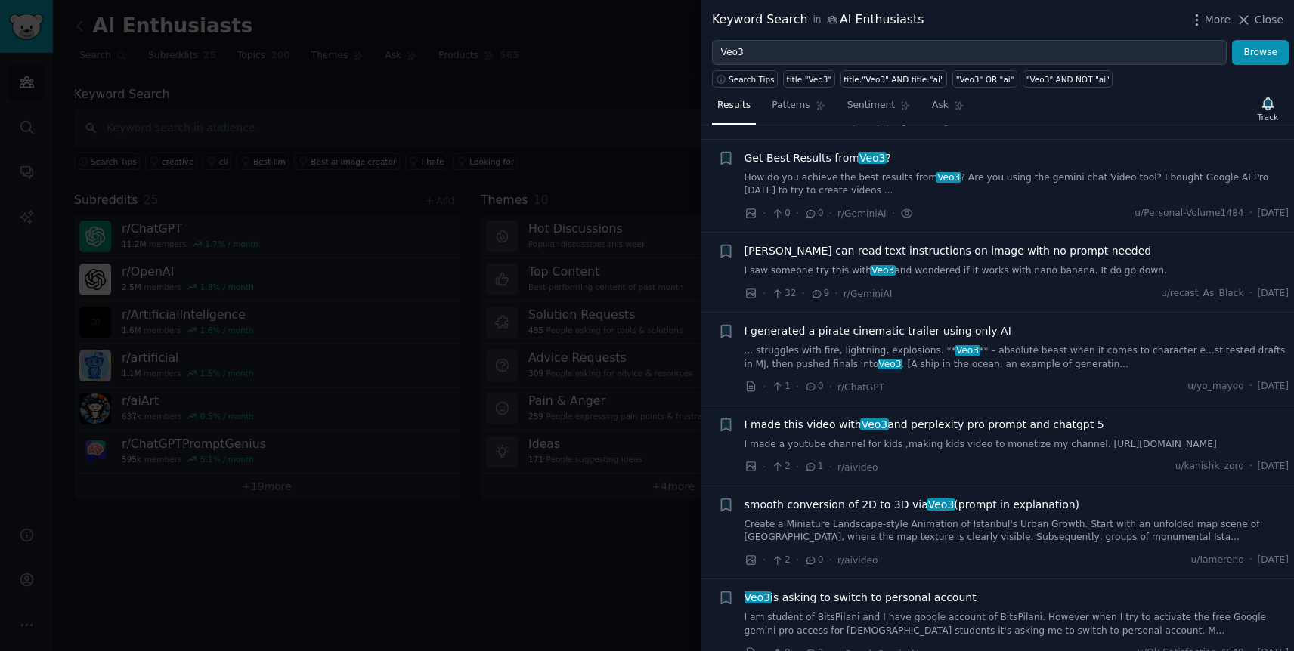
scroll to position [934, 0]
click at [940, 243] on span "[PERSON_NAME] can read text instructions on image with no prompt needed" at bounding box center [947, 251] width 407 height 16
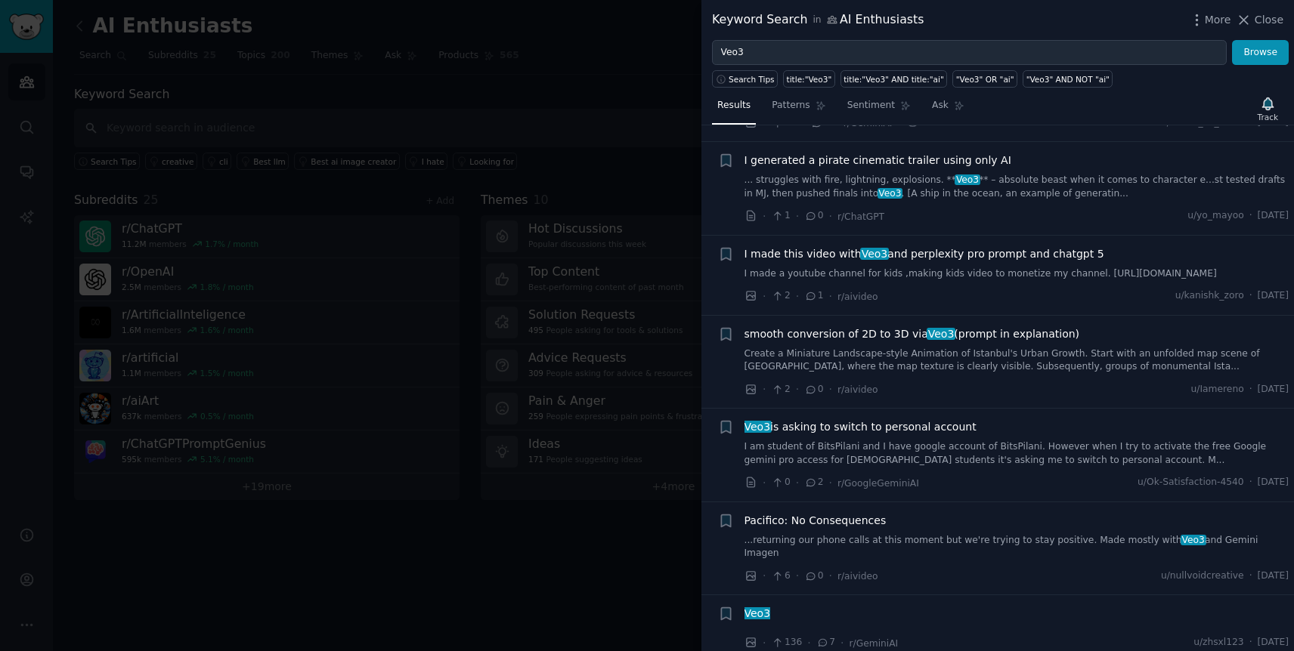
scroll to position [1105, 0]
click at [899, 327] on span "smooth conversion of 2D to 3D via Veo3 (prompt in explanation)" at bounding box center [911, 333] width 335 height 16
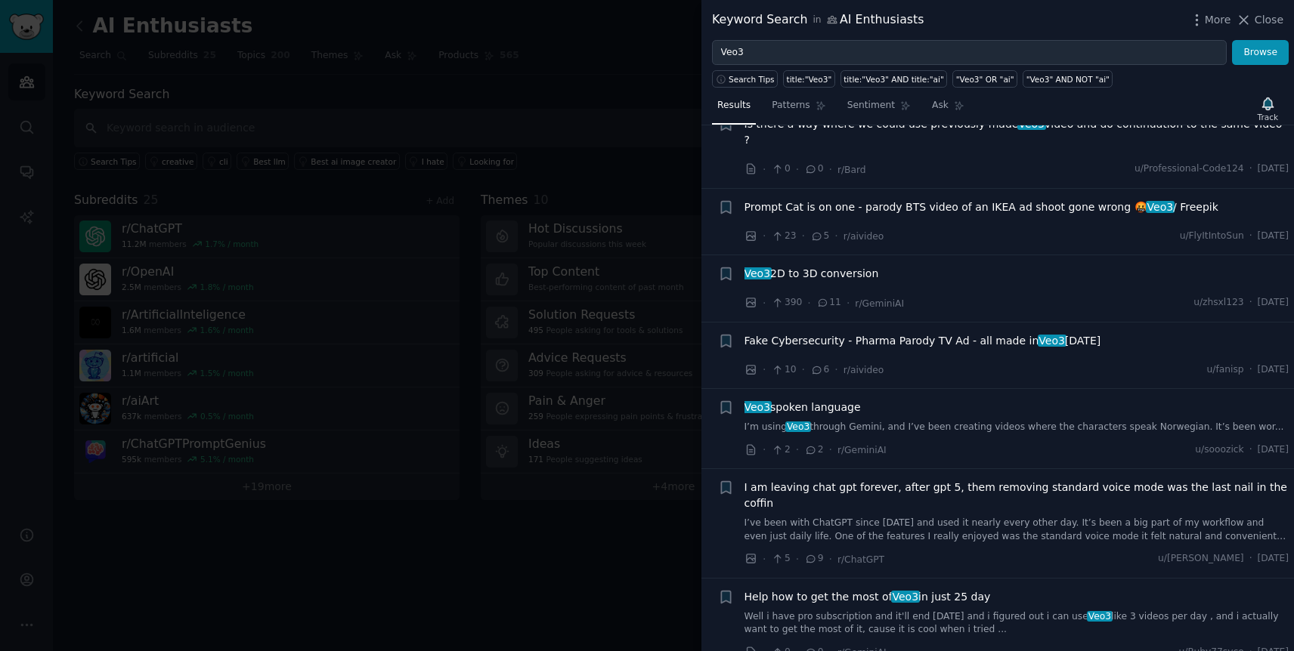
scroll to position [1773, 0]
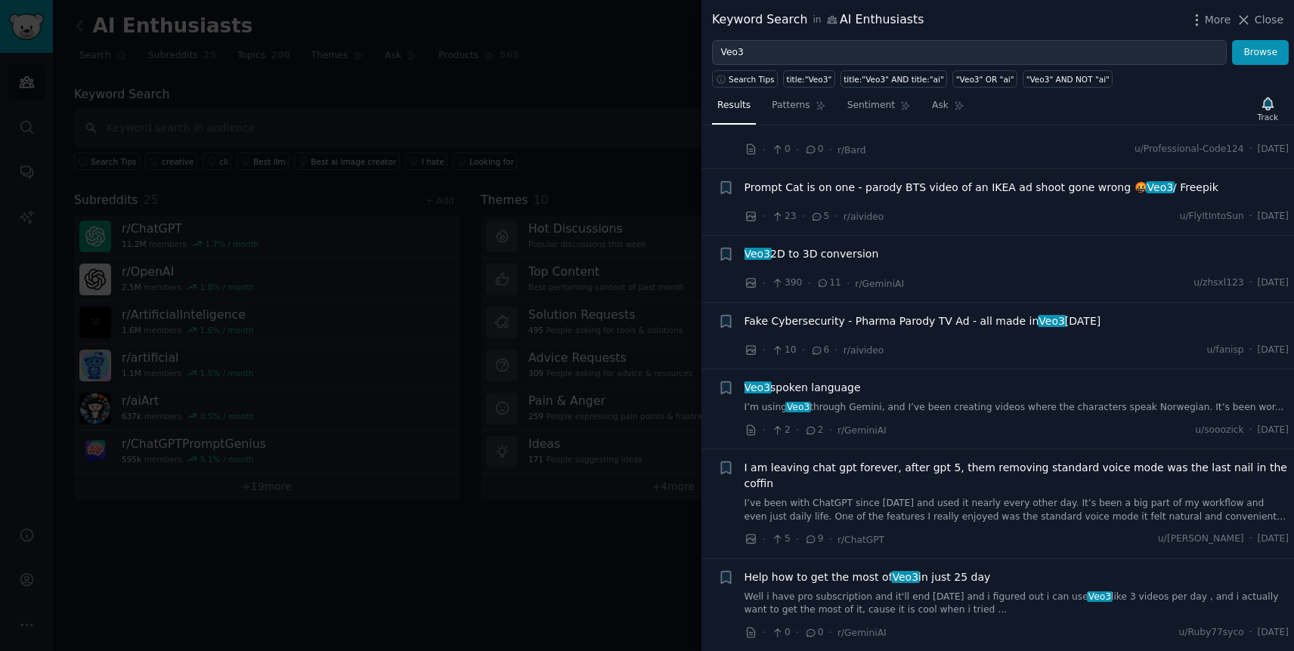
click at [830, 246] on span "Veo3 2D to 3D conversion" at bounding box center [811, 254] width 134 height 16
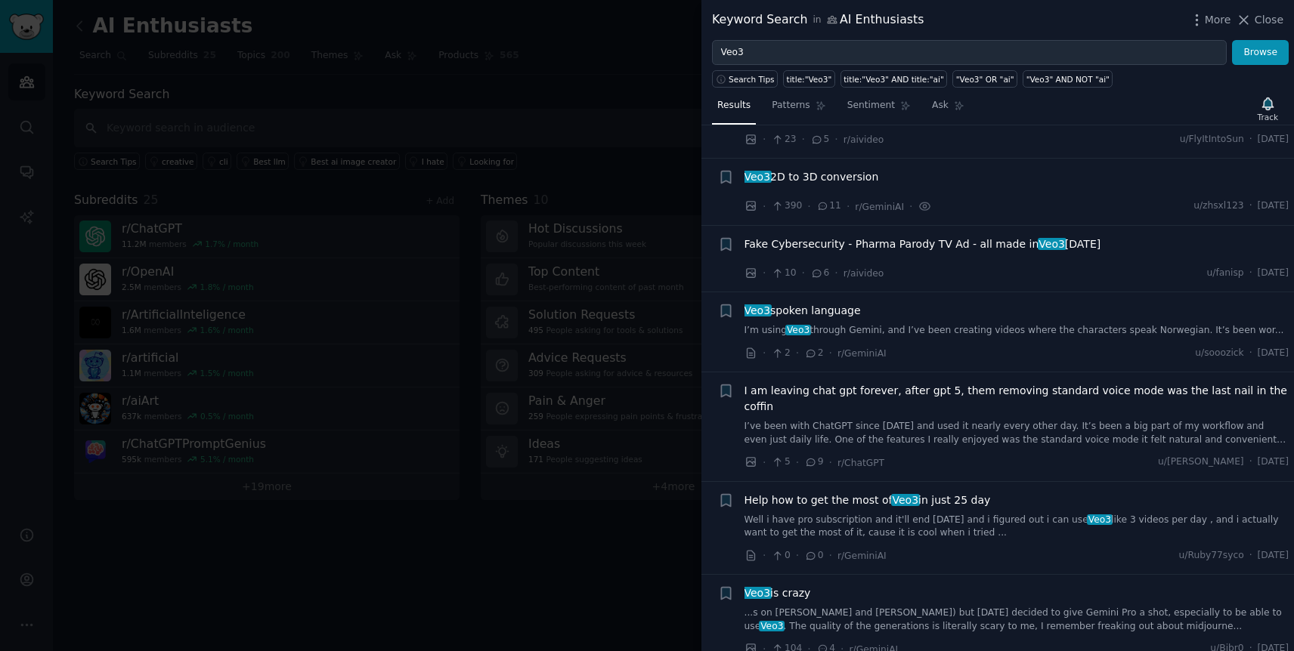
scroll to position [1854, 0]
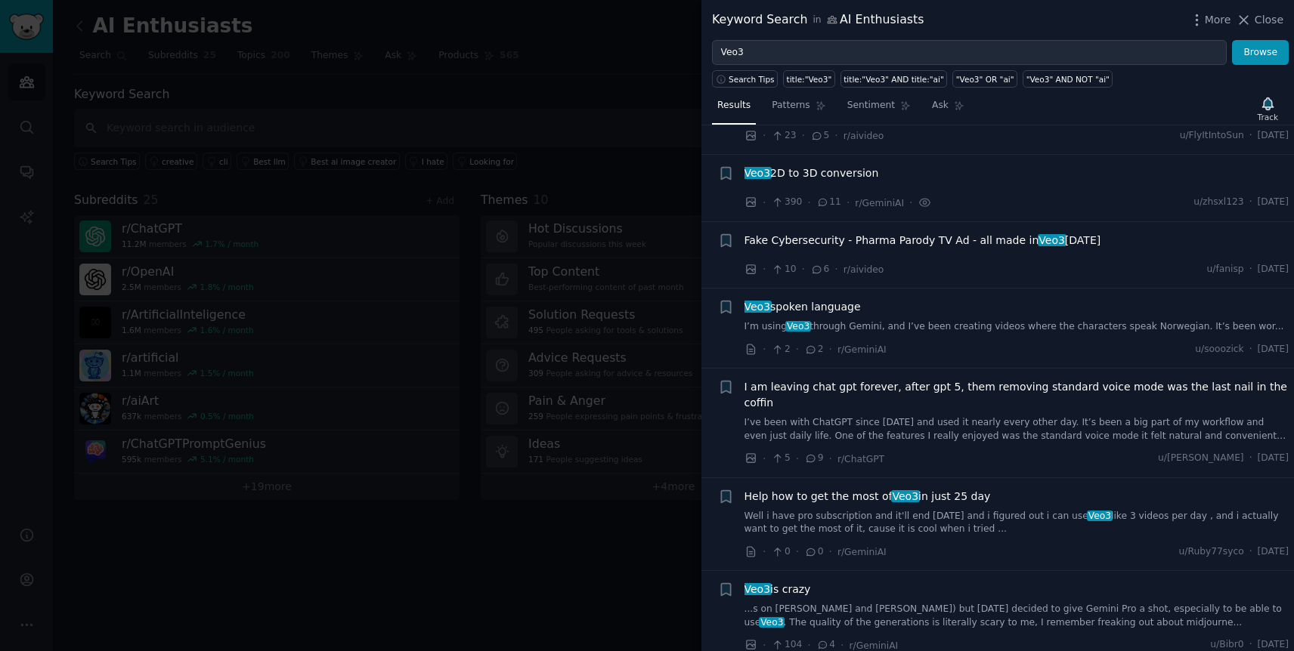
click at [488, 163] on div at bounding box center [647, 325] width 1294 height 651
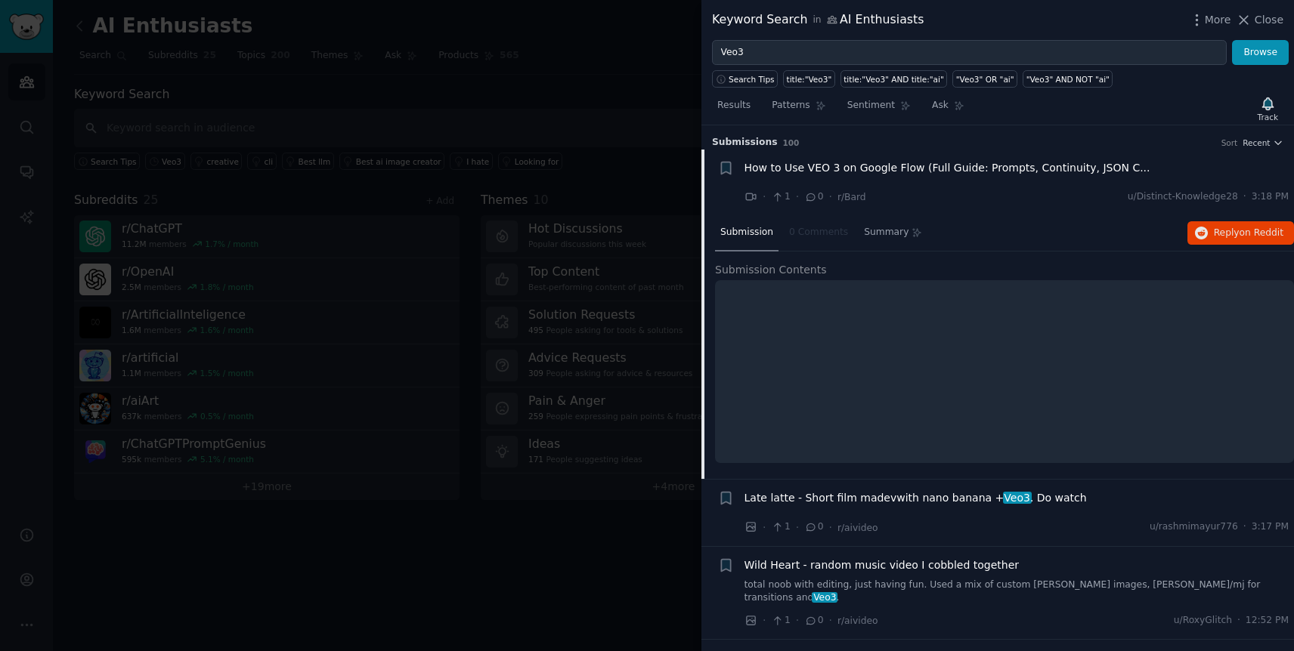
click at [541, 485] on div at bounding box center [647, 325] width 1294 height 651
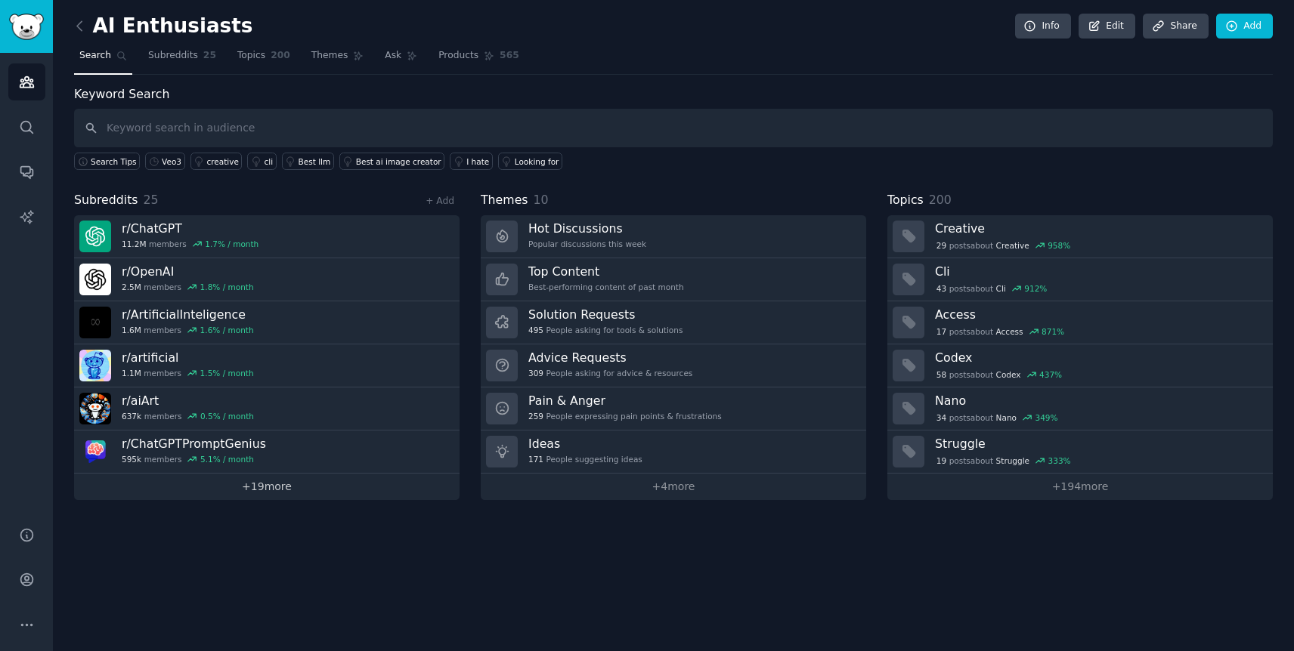
click at [262, 488] on link "+ 19 more" at bounding box center [266, 487] width 385 height 26
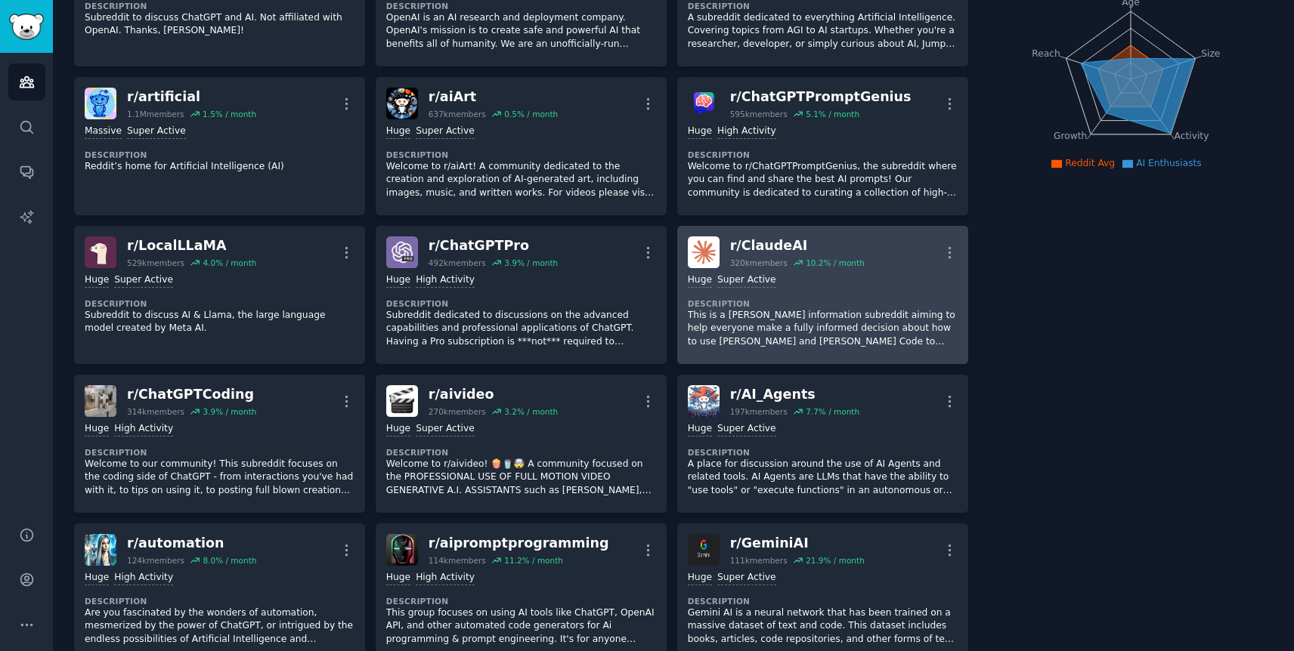
scroll to position [203, 0]
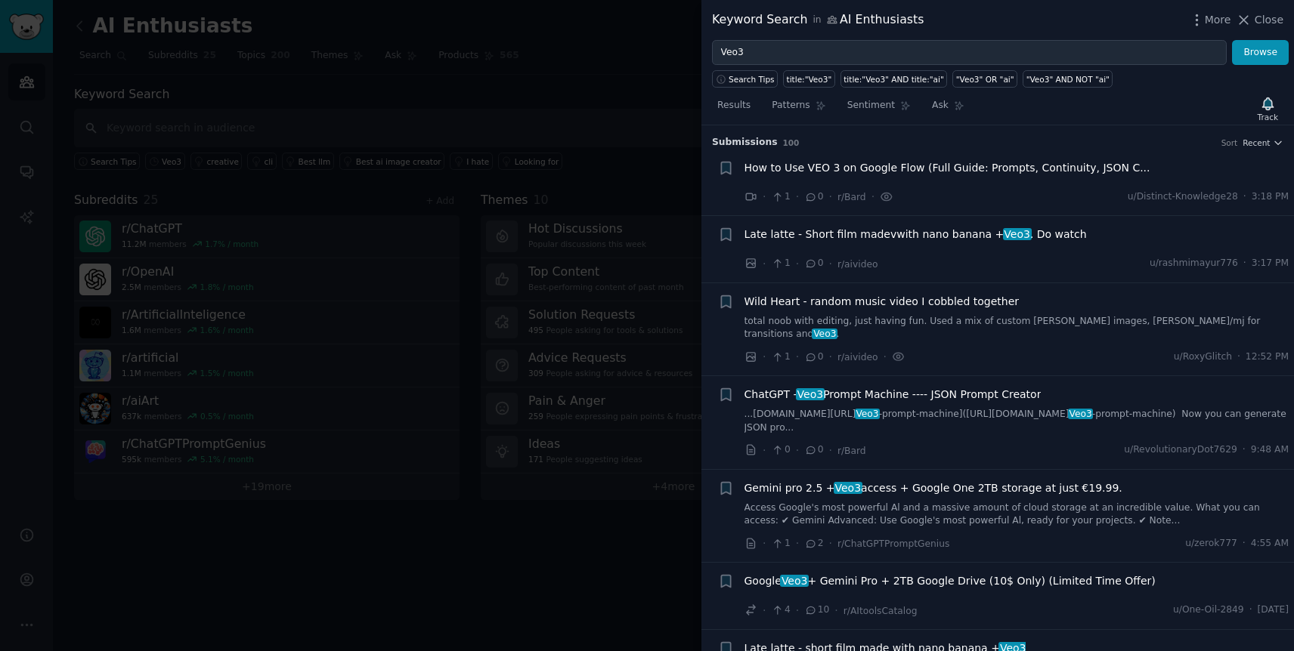
click at [496, 71] on div at bounding box center [647, 325] width 1294 height 651
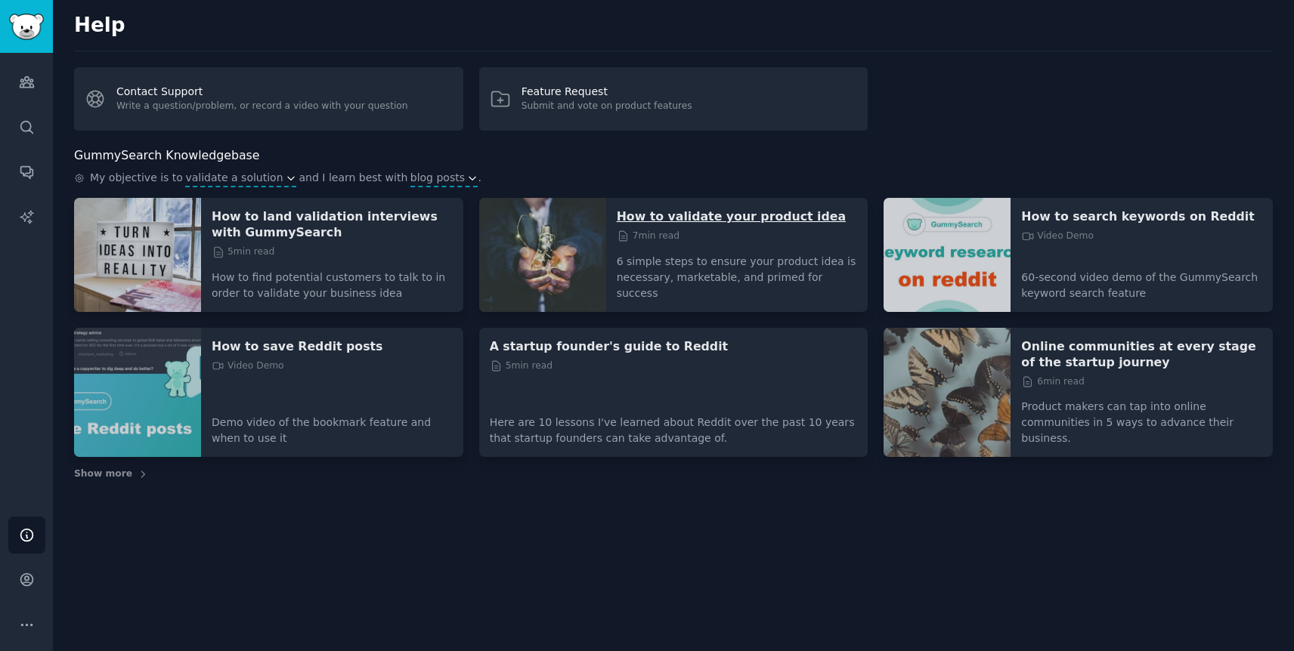
click at [762, 221] on p "How to validate your product idea" at bounding box center [737, 217] width 241 height 16
click at [26, 87] on icon "Sidebar" at bounding box center [27, 82] width 14 height 11
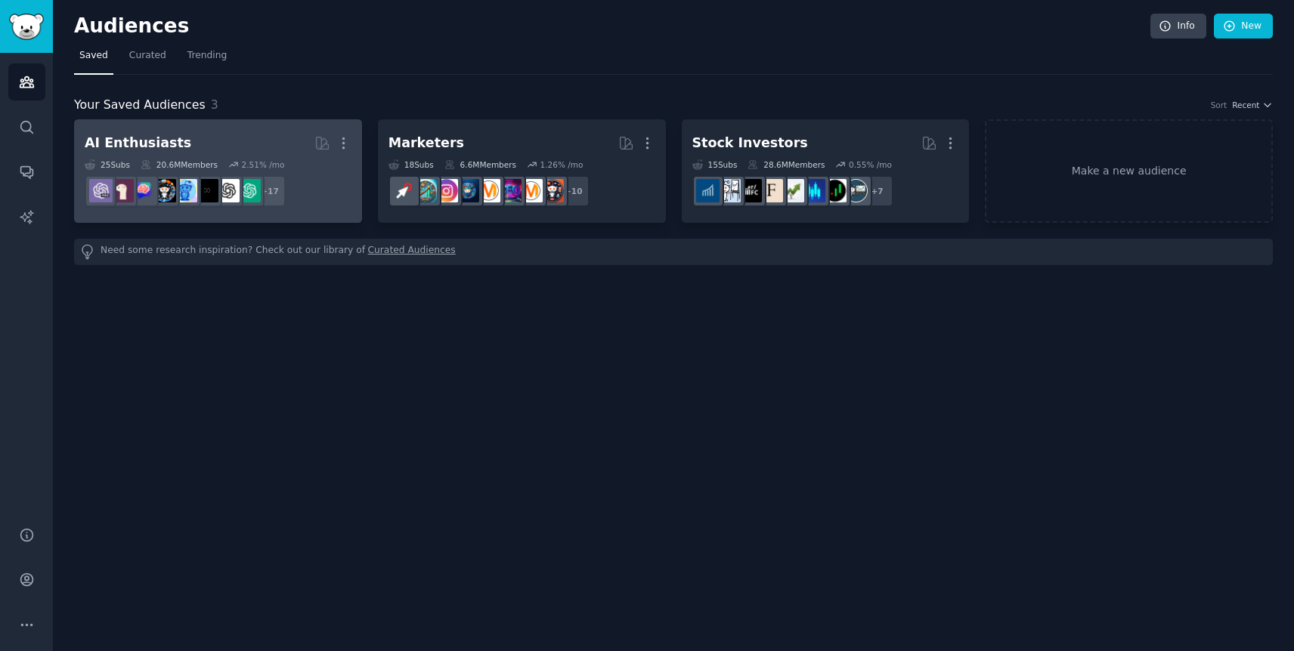
click at [182, 144] on h2 "AI Enthusiasts More" at bounding box center [218, 143] width 267 height 26
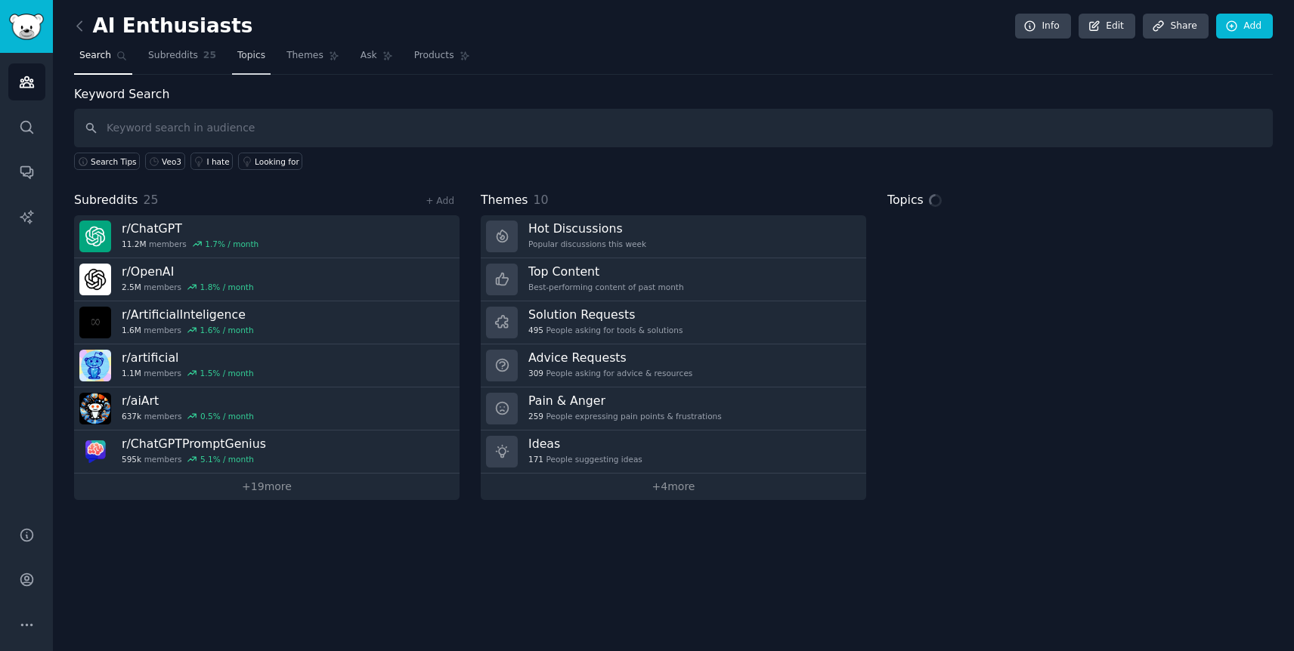
click at [249, 54] on span "Topics" at bounding box center [251, 56] width 28 height 14
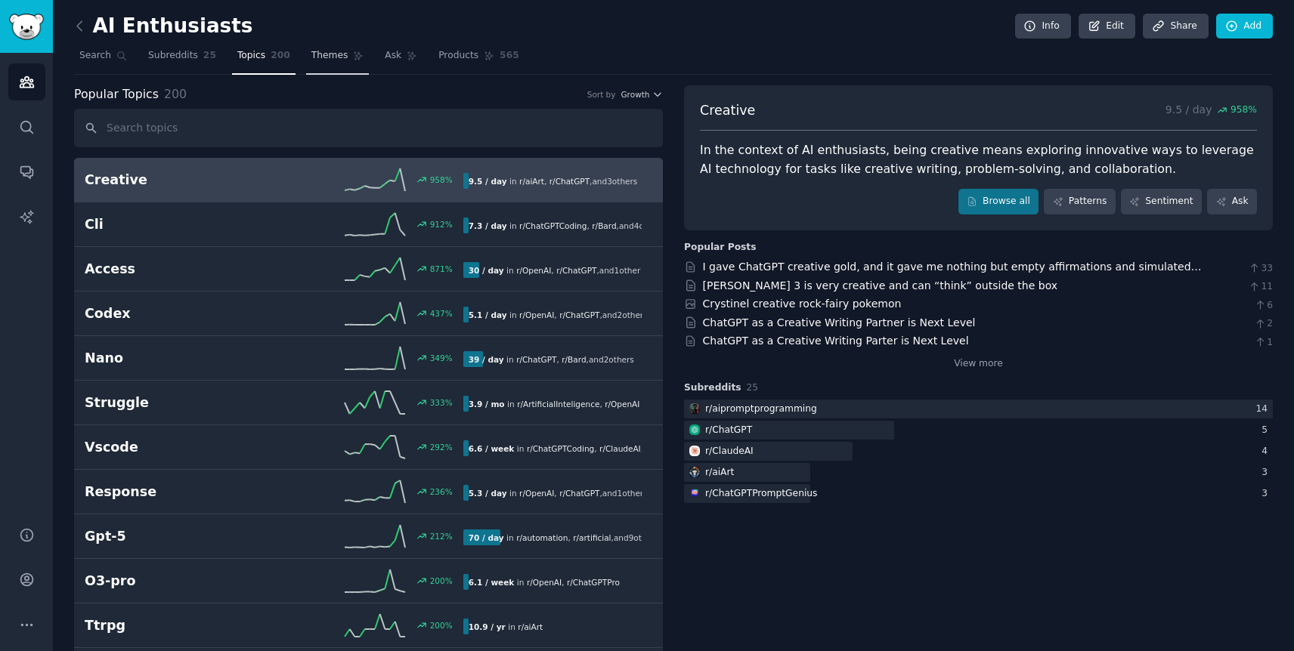
click at [323, 44] on link "Themes" at bounding box center [337, 59] width 63 height 31
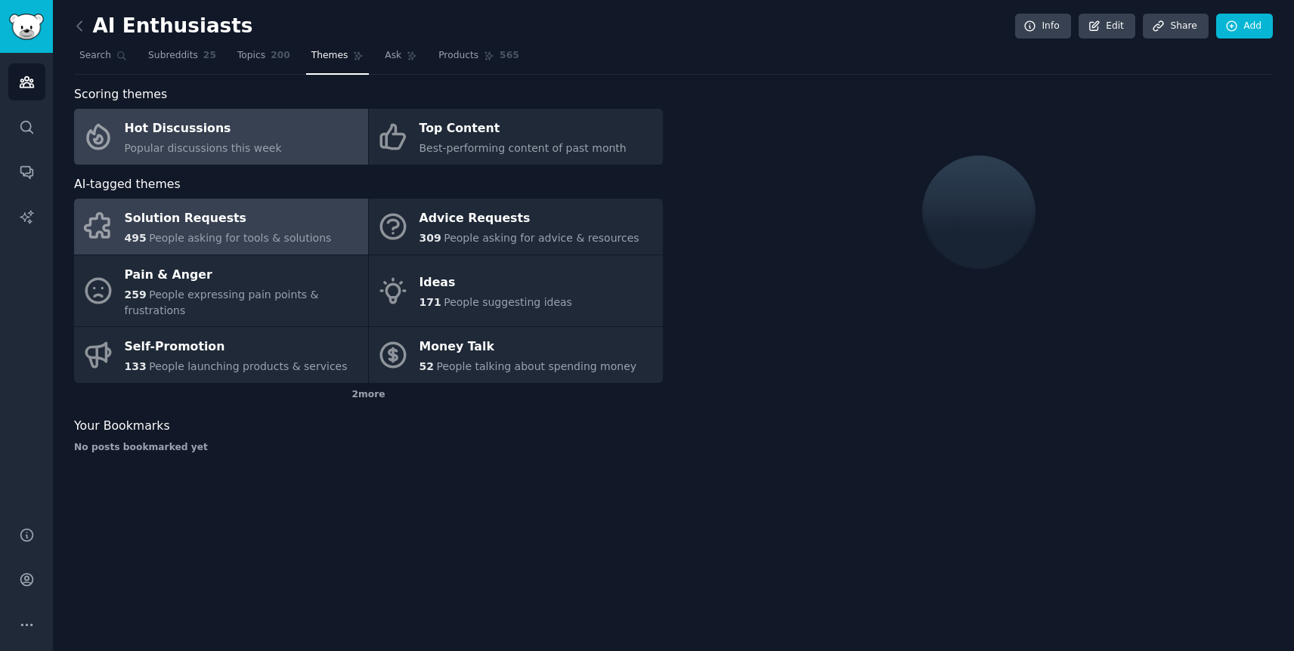
click at [237, 215] on div "Solution Requests" at bounding box center [228, 219] width 207 height 24
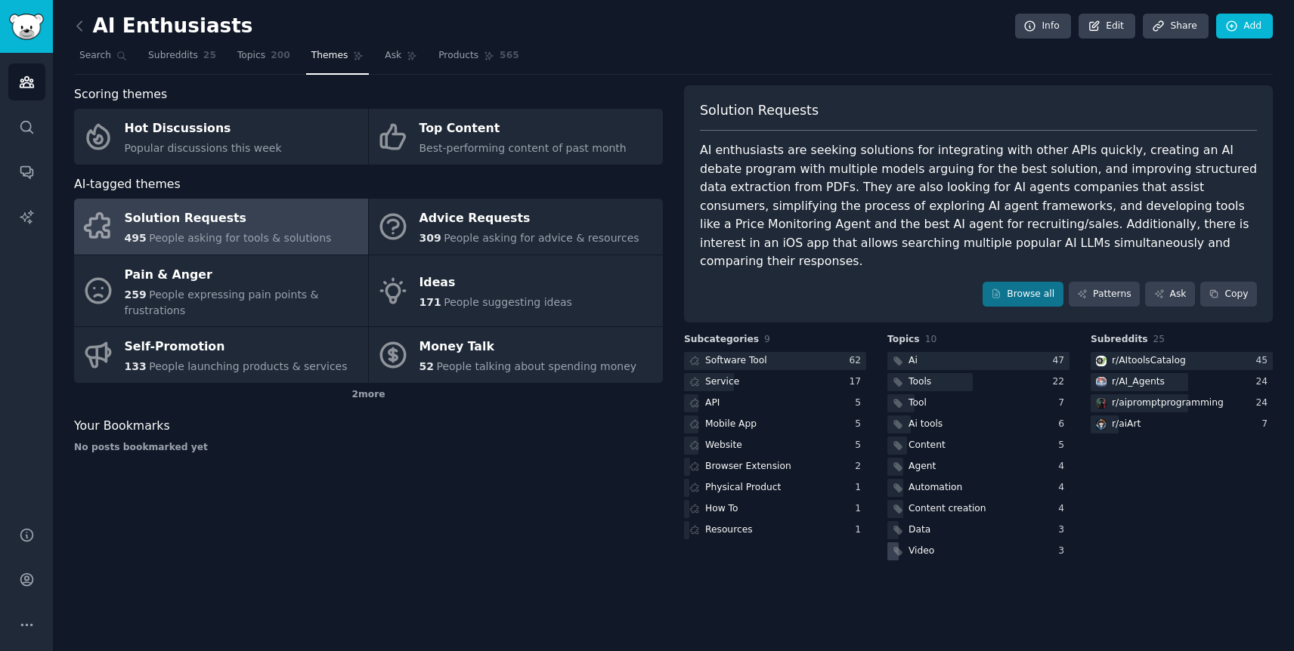
click at [925, 545] on div "Video" at bounding box center [921, 552] width 26 height 14
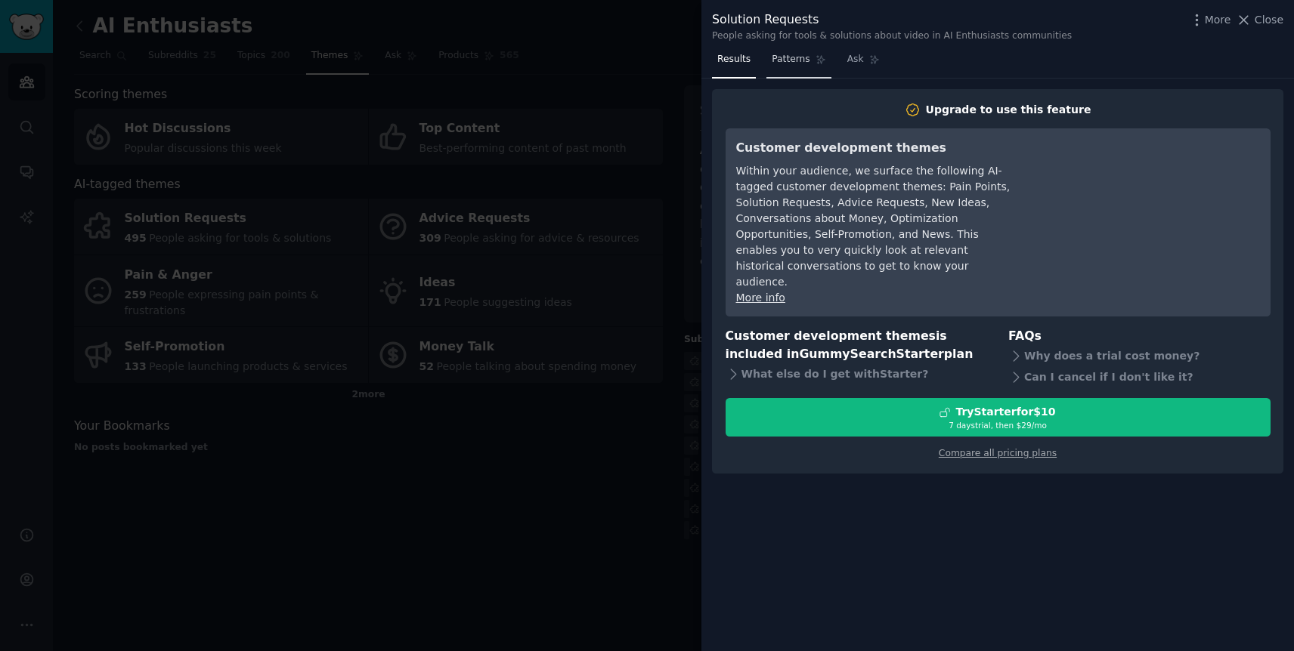
click at [791, 50] on link "Patterns" at bounding box center [798, 63] width 64 height 31
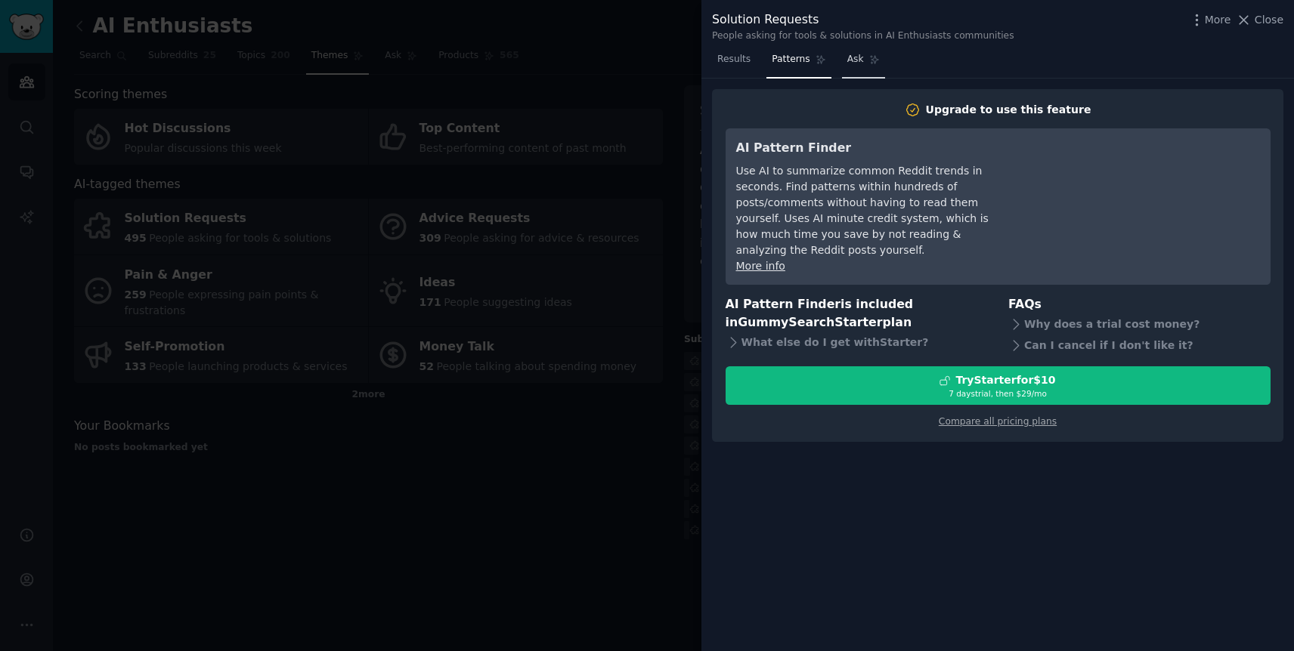
click at [876, 54] on link "Ask" at bounding box center [863, 63] width 43 height 31
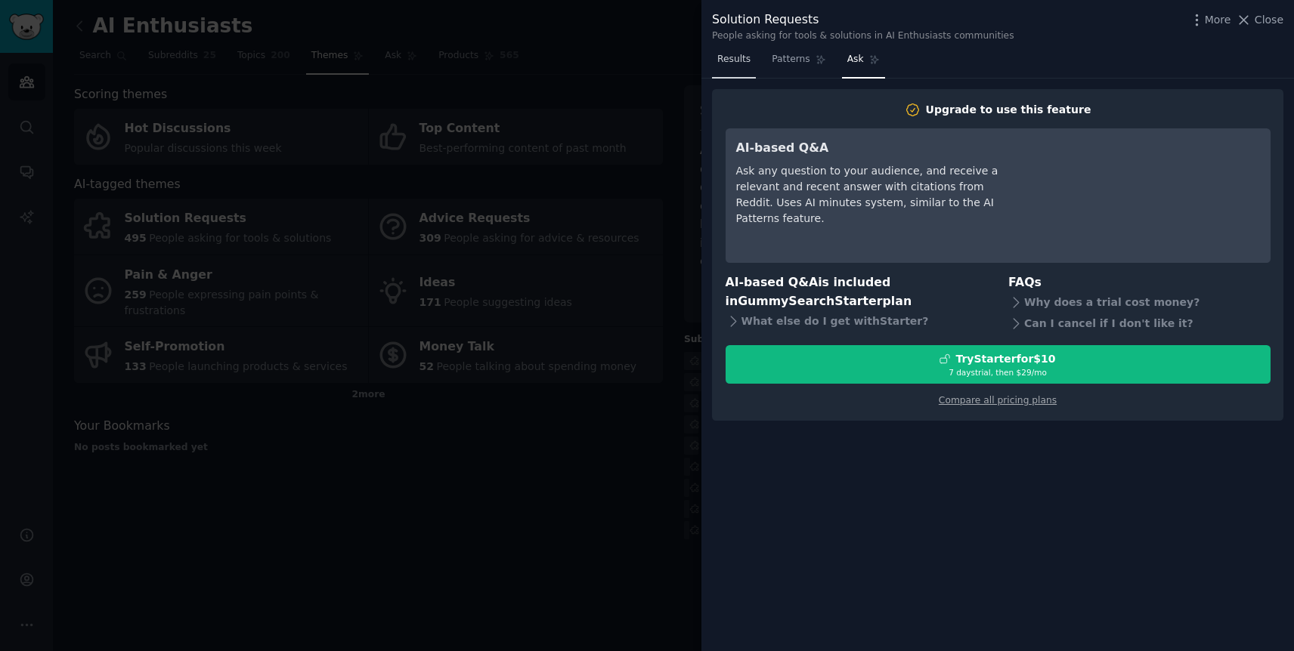
click at [753, 73] on link "Results" at bounding box center [734, 63] width 44 height 31
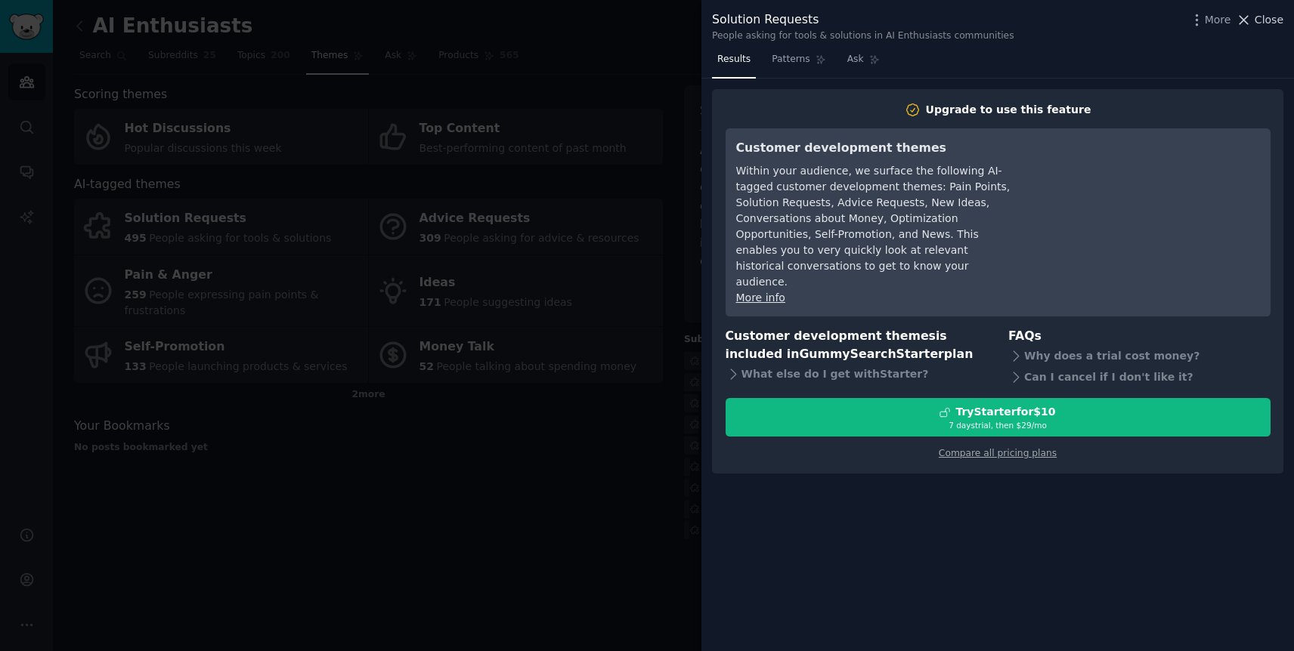
click at [1267, 25] on span "Close" at bounding box center [1268, 20] width 29 height 16
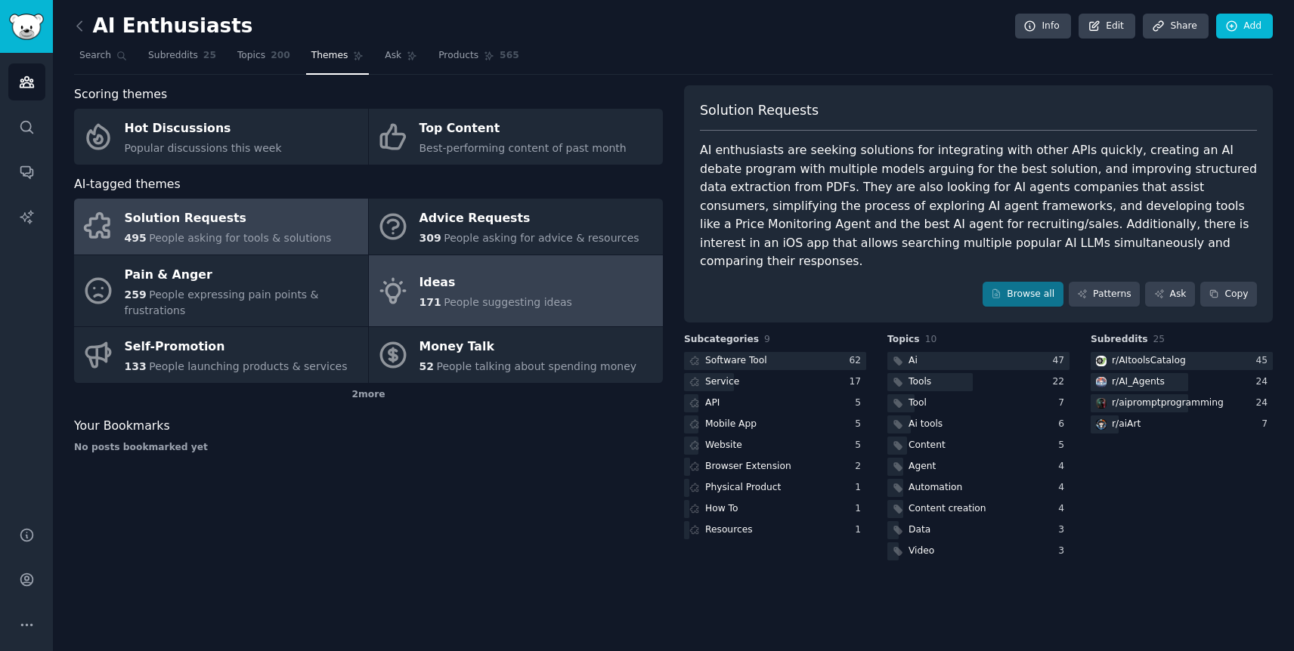
click at [466, 289] on div "Ideas" at bounding box center [495, 283] width 153 height 24
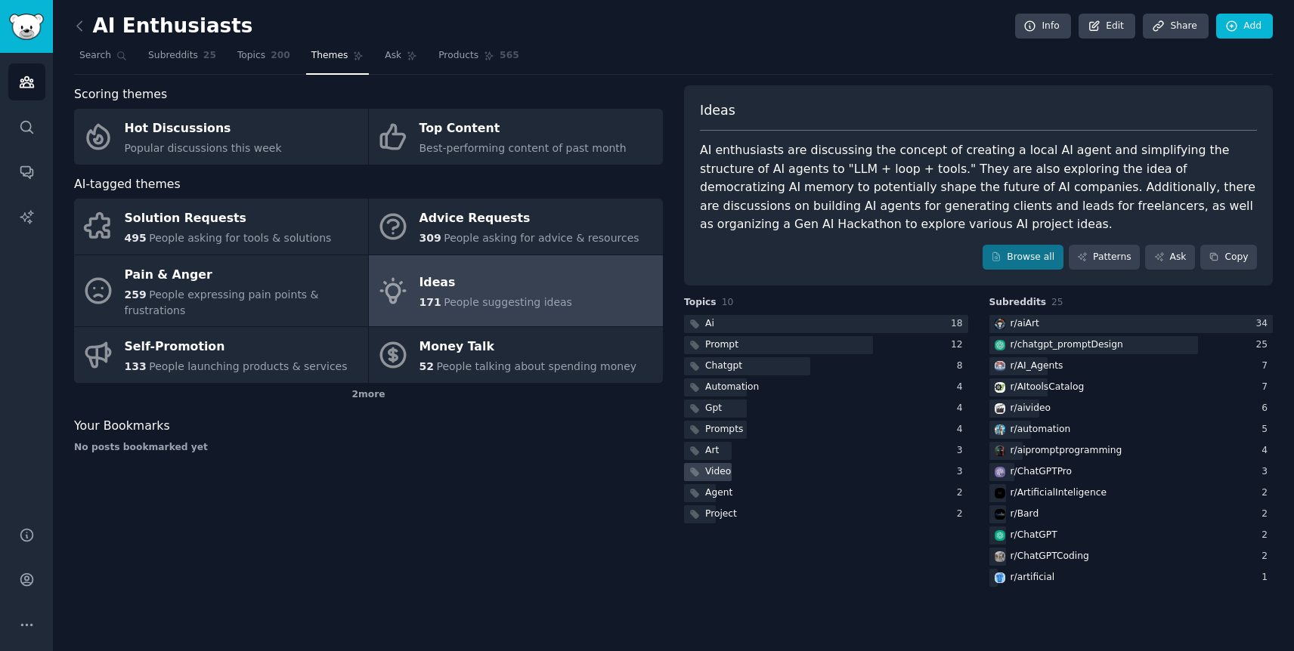
click at [709, 478] on div "Video" at bounding box center [709, 472] width 50 height 19
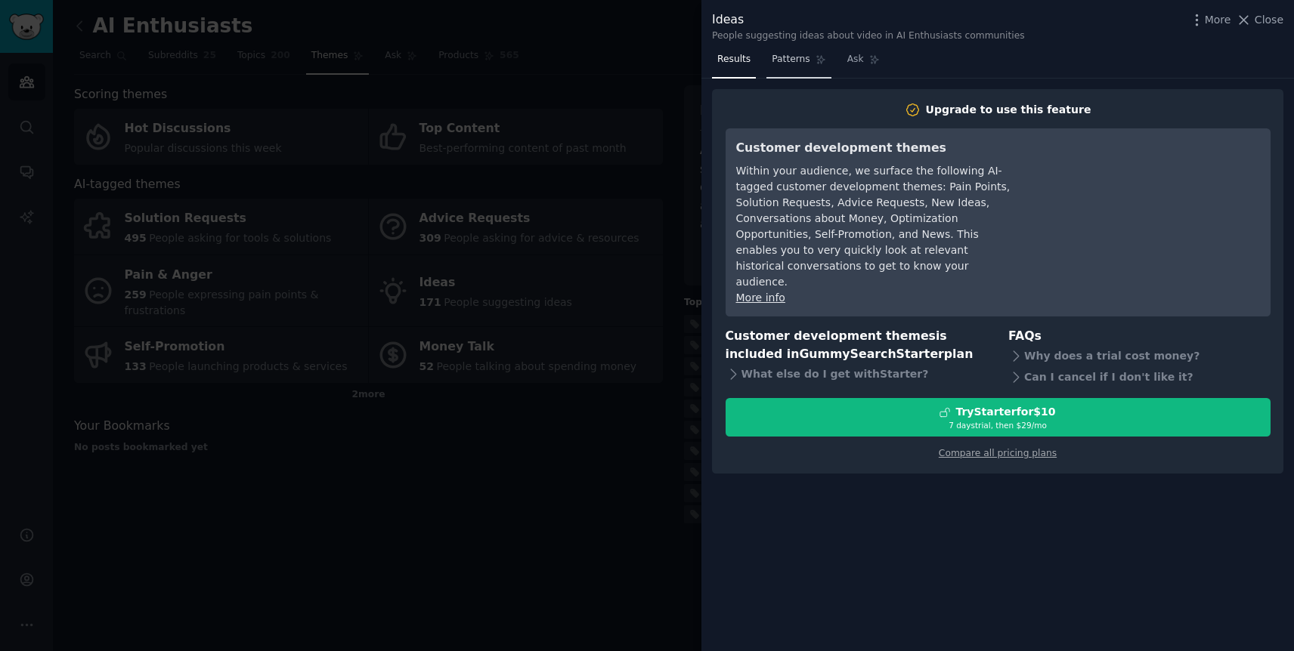
click at [783, 63] on span "Patterns" at bounding box center [790, 60] width 38 height 14
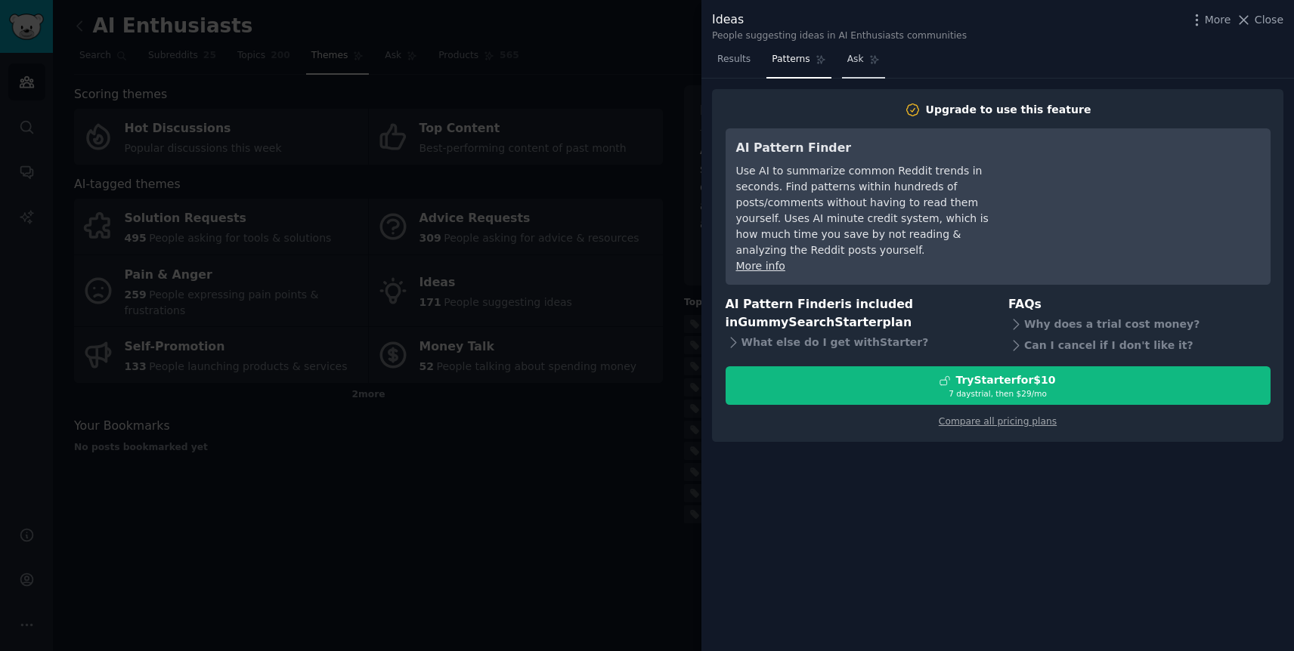
click at [862, 66] on link "Ask" at bounding box center [863, 63] width 43 height 31
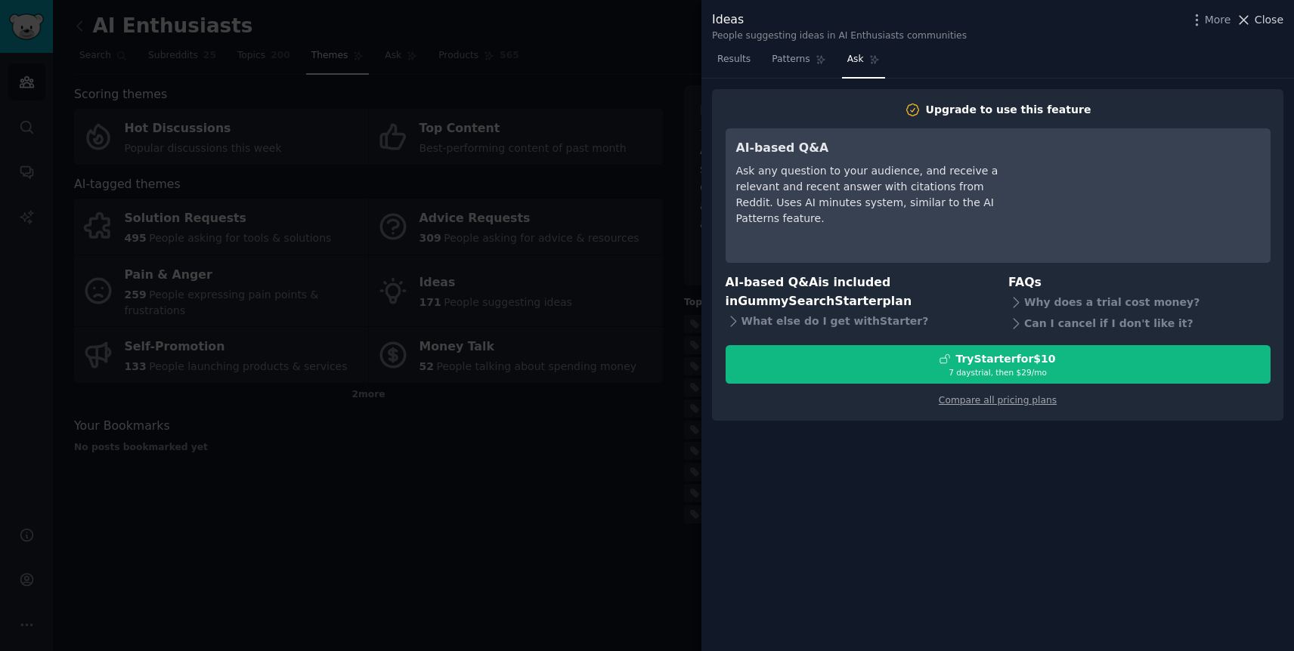
click at [1277, 17] on span "Close" at bounding box center [1268, 20] width 29 height 16
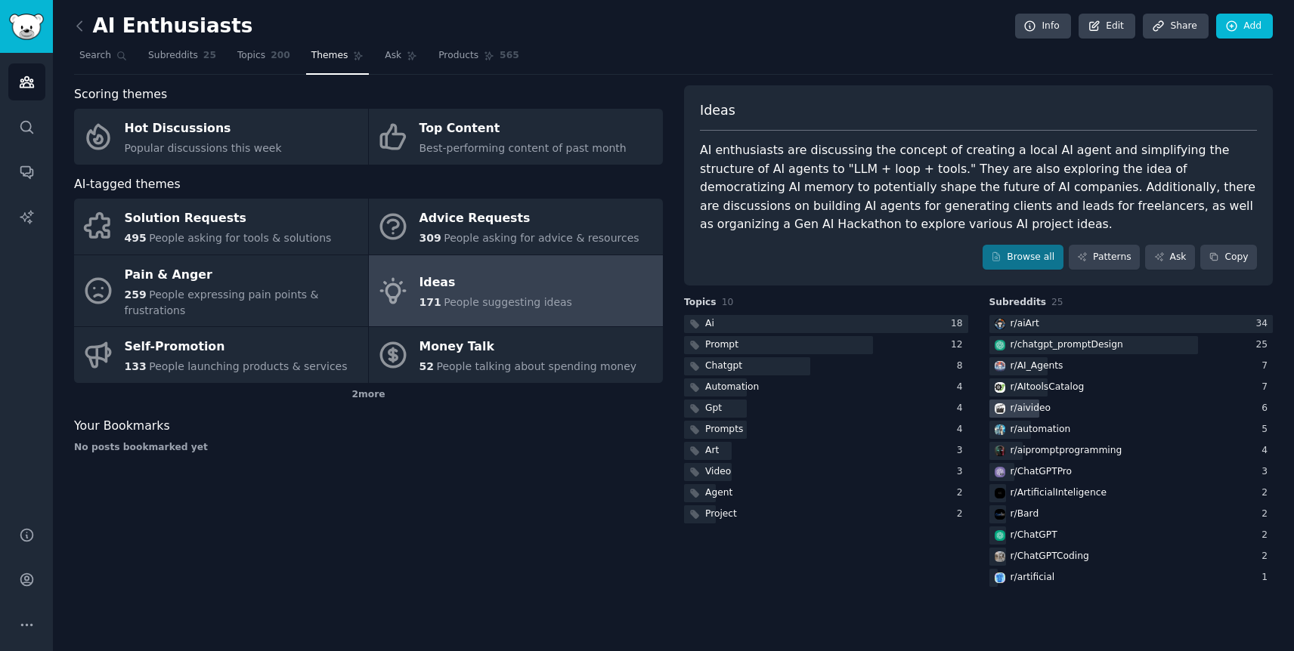
click at [1008, 410] on div "r/ aivideo" at bounding box center [1021, 409] width 64 height 19
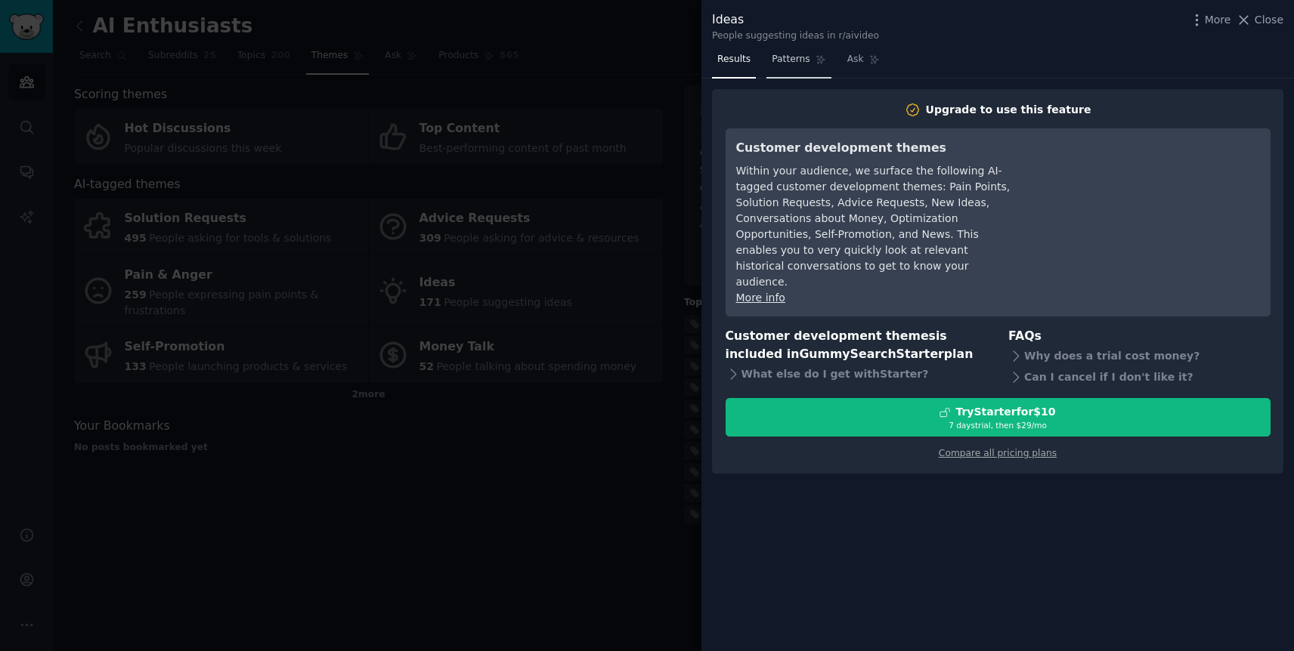
click at [786, 66] on link "Patterns" at bounding box center [798, 63] width 64 height 31
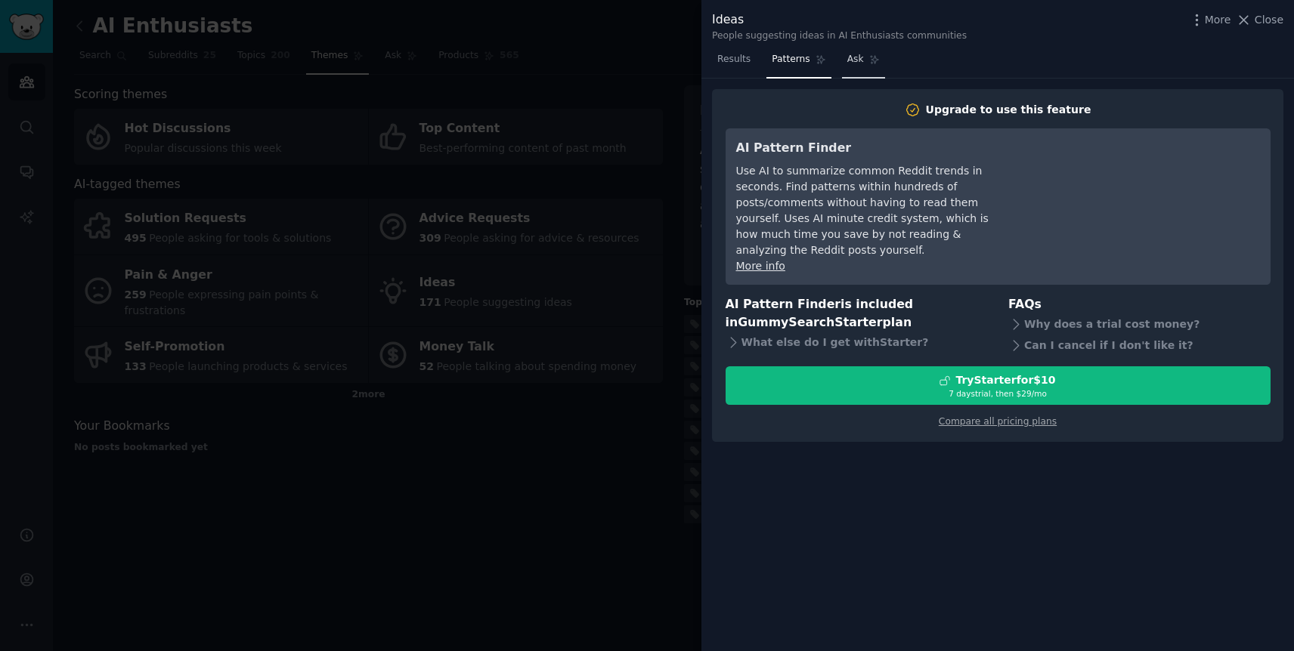
click at [866, 54] on link "Ask" at bounding box center [863, 63] width 43 height 31
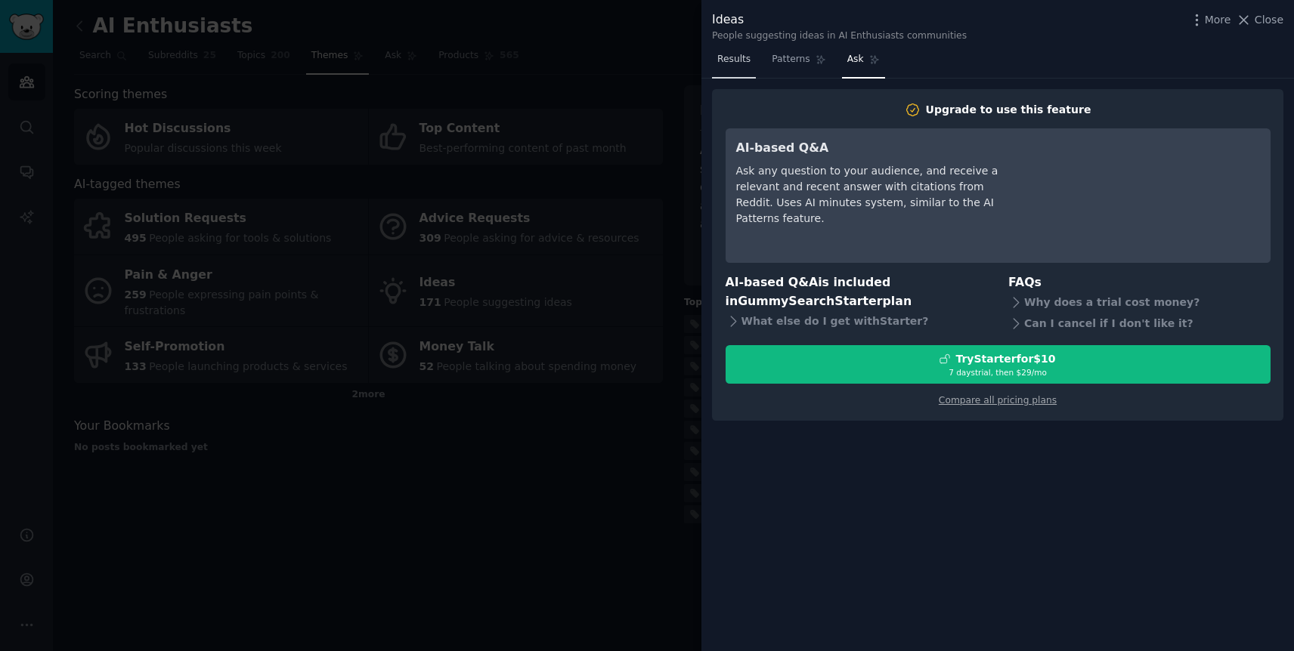
click at [733, 57] on span "Results" at bounding box center [733, 60] width 33 height 14
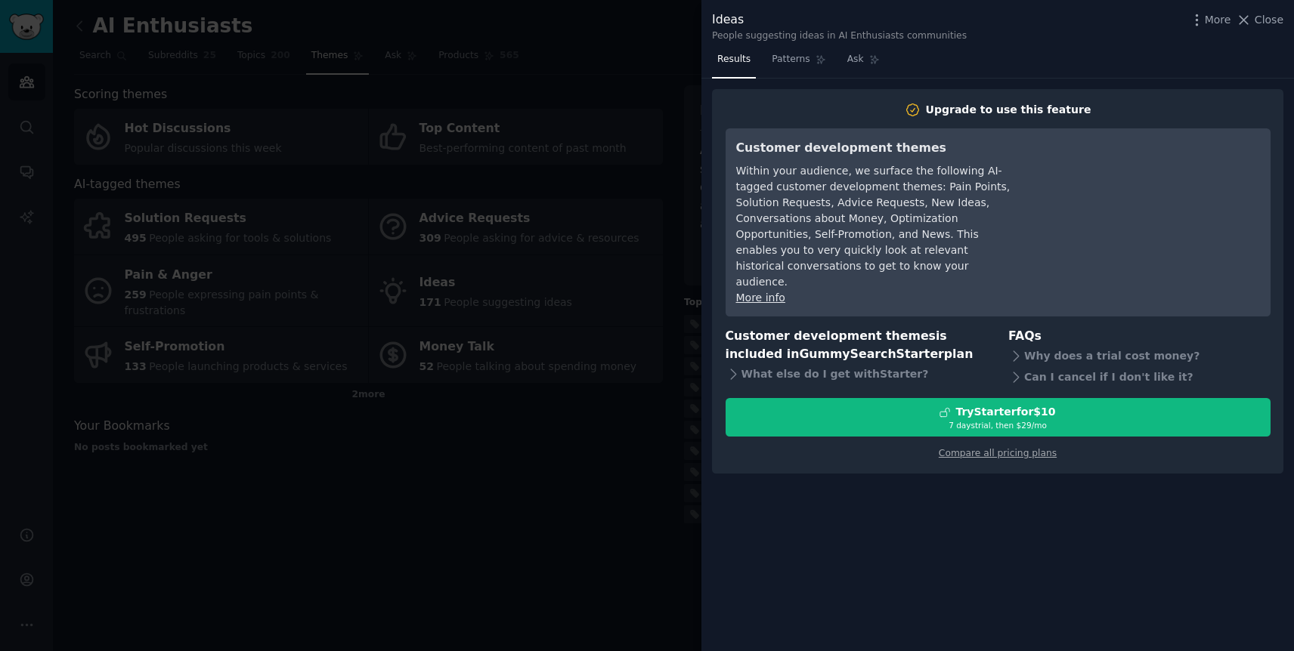
click at [1263, 27] on div "More Close" at bounding box center [1235, 20] width 94 height 19
click at [1259, 25] on span "Close" at bounding box center [1268, 20] width 29 height 16
